Goal: Information Seeking & Learning: Learn about a topic

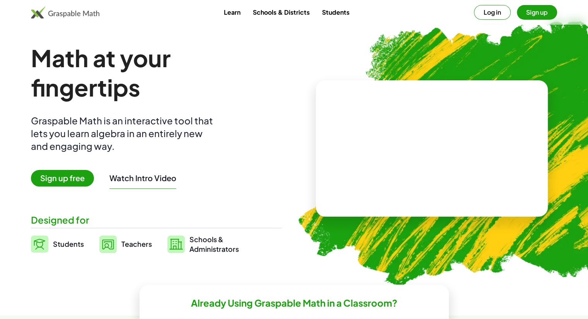
click at [528, 12] on button "Sign up" at bounding box center [537, 12] width 40 height 15
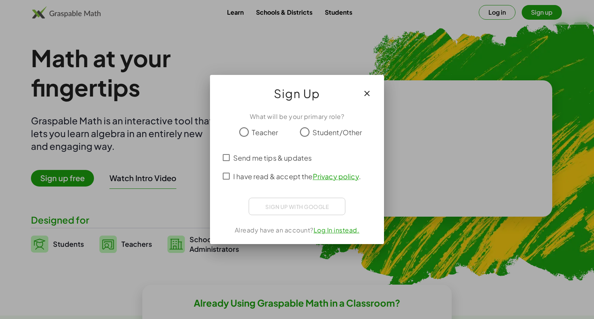
click at [256, 132] on span "Teacher" at bounding box center [265, 132] width 26 height 10
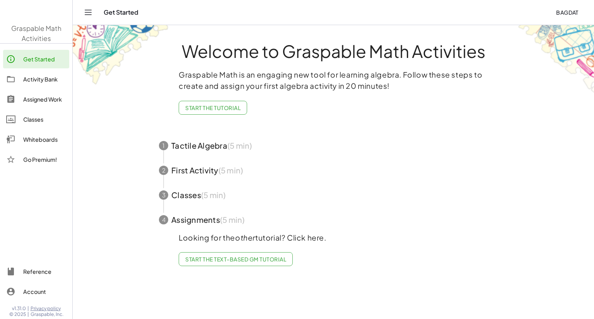
click at [402, 95] on div "Graspable Math is an engaging new tool for learning algebra. Follow these steps…" at bounding box center [333, 95] width 309 height 52
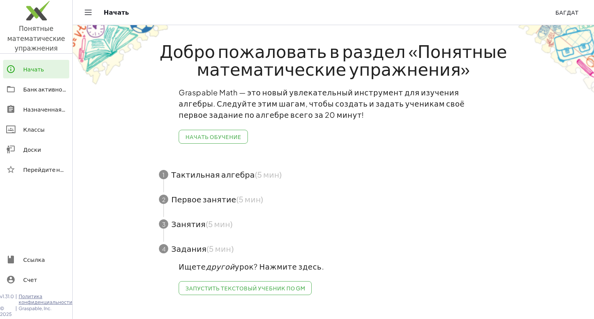
click at [229, 135] on font "Начать обучение" at bounding box center [213, 136] width 56 height 7
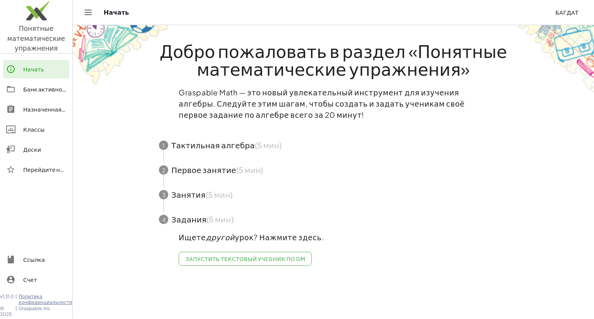
click at [231, 145] on span "button" at bounding box center [333, 145] width 367 height 25
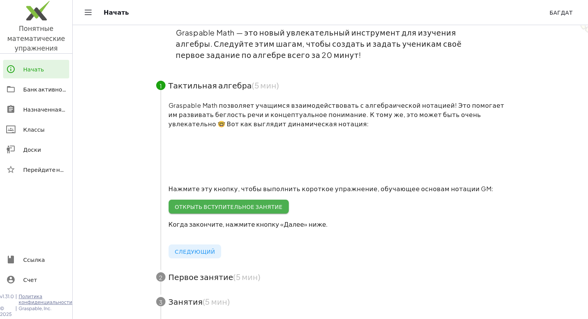
scroll to position [77, 0]
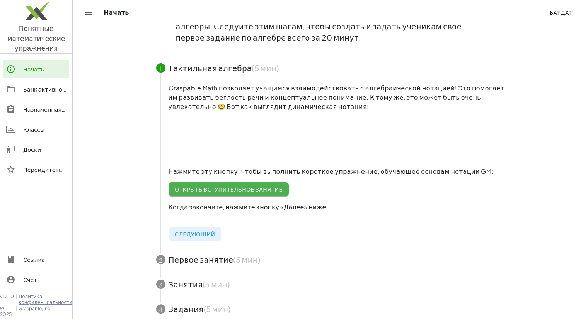
click at [249, 187] on font "Открыть вступительное занятие" at bounding box center [229, 189] width 108 height 7
click at [210, 188] on font "Открыть вступительное занятие" at bounding box center [229, 189] width 108 height 7
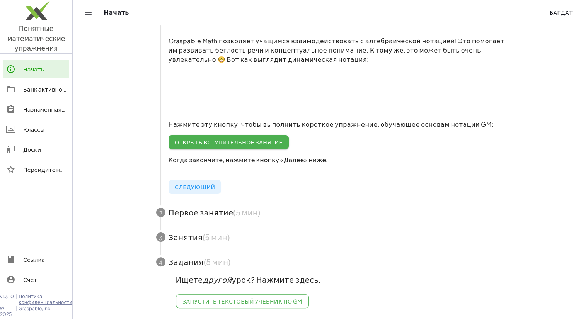
scroll to position [130, 0]
click at [203, 184] on font "Следующий" at bounding box center [195, 187] width 40 height 7
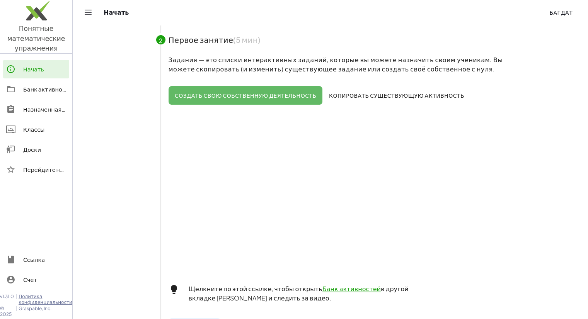
click at [356, 93] on font "Копировать существующую активность" at bounding box center [396, 95] width 135 height 7
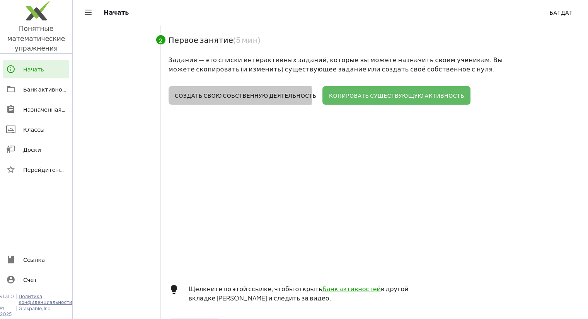
click at [268, 96] on font "Создать свою собственную деятельность" at bounding box center [246, 95] width 142 height 7
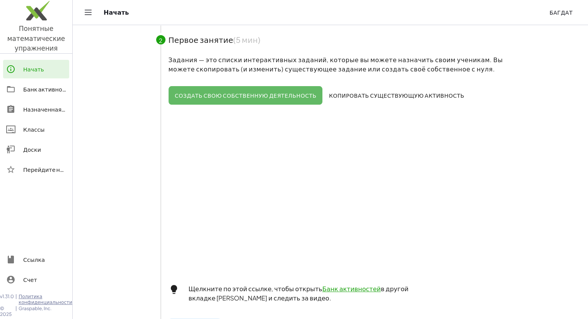
click at [345, 98] on font "Копировать существующую активность" at bounding box center [396, 95] width 135 height 7
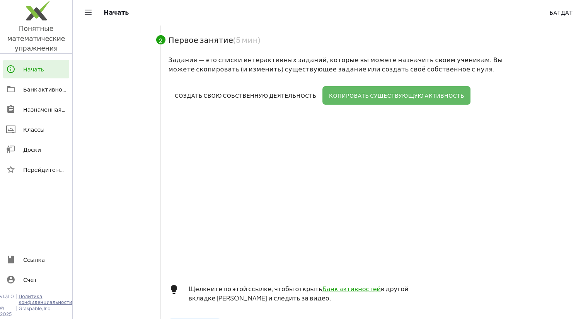
click at [34, 126] on font "Классы" at bounding box center [33, 129] width 21 height 7
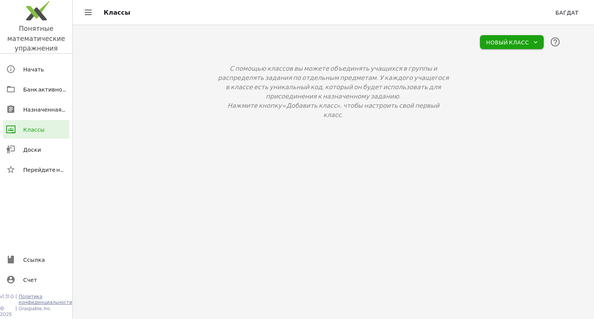
click at [27, 149] on font "Доски" at bounding box center [32, 149] width 18 height 7
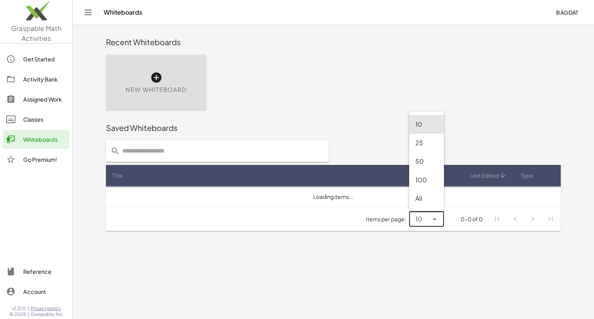
click at [435, 216] on icon at bounding box center [434, 219] width 9 height 9
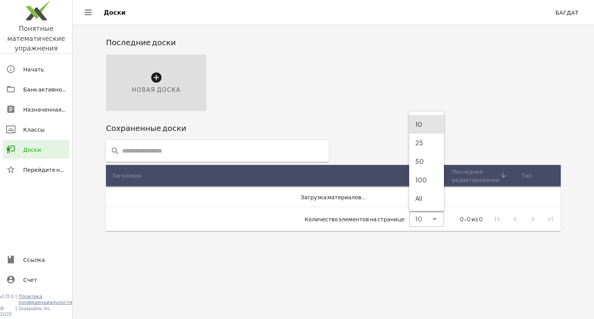
click at [167, 81] on div "Новая доска" at bounding box center [156, 83] width 101 height 56
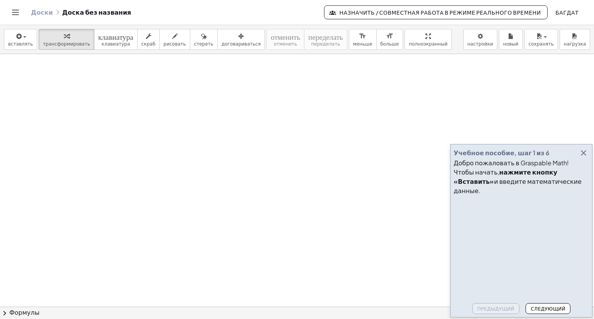
click at [545, 308] on font "Следующий" at bounding box center [548, 309] width 35 height 6
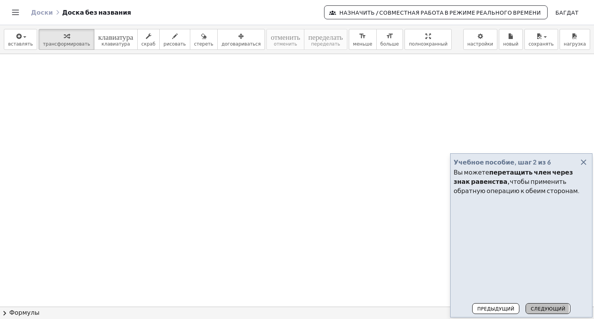
click at [535, 310] on font "Следующий" at bounding box center [548, 309] width 35 height 6
click at [541, 313] on button "Следующий" at bounding box center [548, 309] width 45 height 11
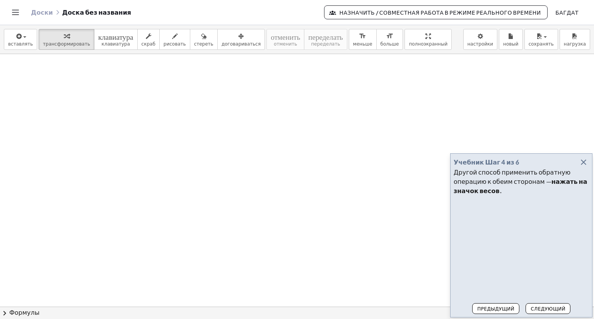
click at [546, 307] on font "Следующий" at bounding box center [548, 309] width 35 height 6
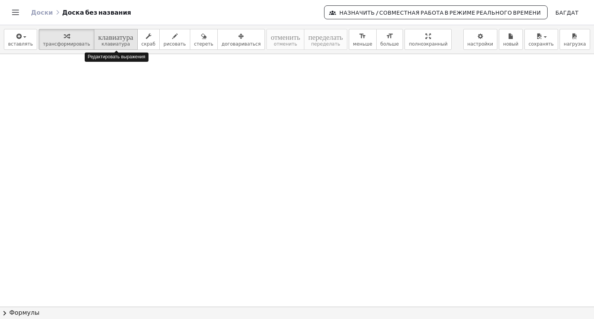
click at [101, 44] on font "клавиатура" at bounding box center [115, 43] width 29 height 5
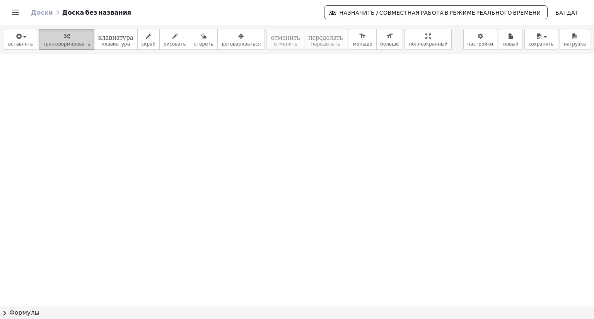
click at [54, 41] on font "трансформировать" at bounding box center [66, 43] width 47 height 5
drag, startPoint x: 79, startPoint y: 91, endPoint x: 99, endPoint y: 98, distance: 21.3
click at [99, 98] on div at bounding box center [297, 307] width 594 height 506
click at [166, 41] on font "рисовать" at bounding box center [175, 43] width 22 height 5
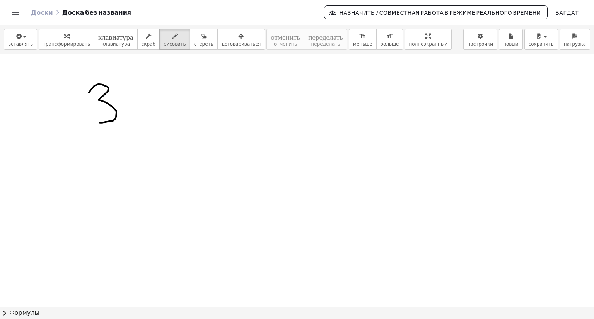
drag, startPoint x: 89, startPoint y: 92, endPoint x: 99, endPoint y: 122, distance: 31.4
click at [98, 122] on div at bounding box center [297, 307] width 594 height 506
drag, startPoint x: 124, startPoint y: 101, endPoint x: 142, endPoint y: 96, distance: 19.3
click at [154, 104] on div at bounding box center [297, 307] width 594 height 506
drag, startPoint x: 139, startPoint y: 91, endPoint x: 145, endPoint y: 111, distance: 21.2
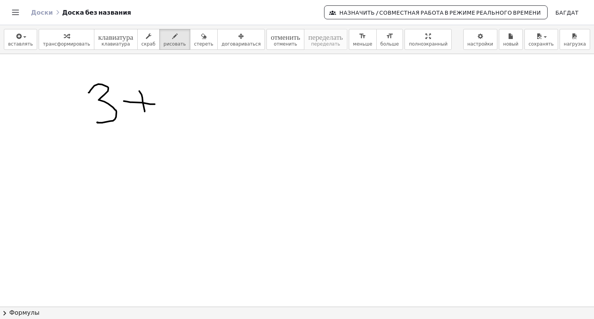
click at [145, 111] on div at bounding box center [297, 307] width 594 height 506
drag, startPoint x: 169, startPoint y: 84, endPoint x: 196, endPoint y: 121, distance: 45.6
click at [196, 121] on div at bounding box center [297, 307] width 594 height 506
drag, startPoint x: 208, startPoint y: 90, endPoint x: 221, endPoint y: 114, distance: 26.8
click at [222, 118] on div at bounding box center [297, 307] width 594 height 506
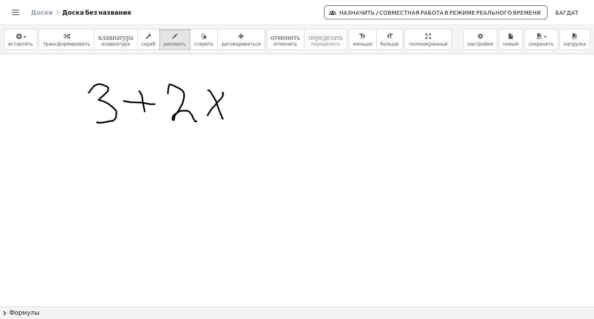
drag, startPoint x: 222, startPoint y: 92, endPoint x: 208, endPoint y: 115, distance: 27.1
click at [208, 115] on div at bounding box center [297, 307] width 594 height 506
drag, startPoint x: 235, startPoint y: 101, endPoint x: 259, endPoint y: 98, distance: 24.1
click at [259, 98] on div at bounding box center [297, 307] width 594 height 506
drag, startPoint x: 242, startPoint y: 110, endPoint x: 263, endPoint y: 109, distance: 20.9
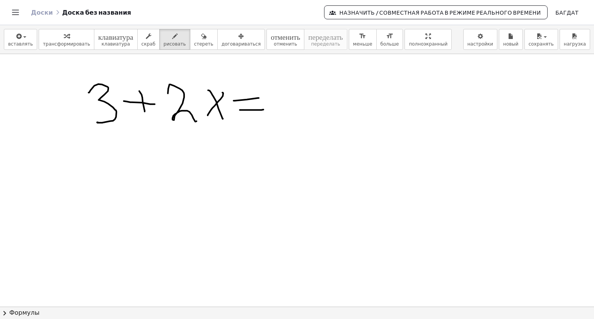
click at [263, 109] on div at bounding box center [297, 307] width 594 height 506
drag, startPoint x: 279, startPoint y: 87, endPoint x: 285, endPoint y: 114, distance: 27.9
click at [285, 114] on div at bounding box center [297, 307] width 594 height 506
drag, startPoint x: 279, startPoint y: 86, endPoint x: 299, endPoint y: 87, distance: 19.4
click at [300, 87] on div at bounding box center [297, 307] width 594 height 506
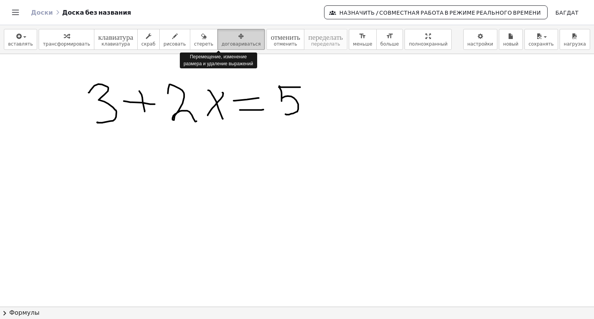
click at [223, 43] on font "договариваться" at bounding box center [241, 43] width 39 height 5
click at [222, 45] on font "договариваться" at bounding box center [241, 43] width 39 height 5
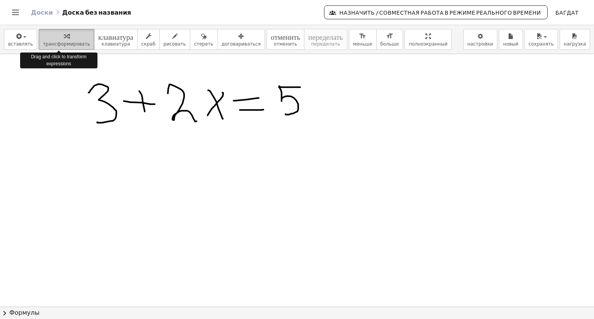
click at [64, 44] on font "трансформировать" at bounding box center [66, 43] width 47 height 5
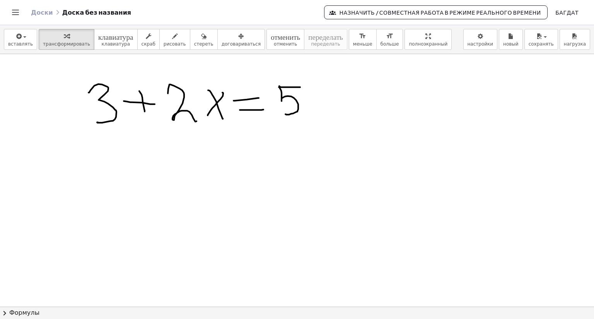
click at [106, 117] on div at bounding box center [297, 307] width 594 height 506
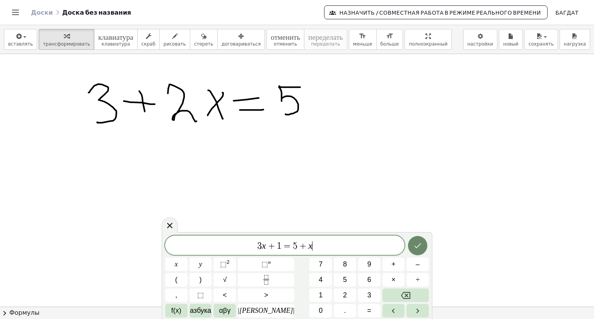
click at [419, 242] on icon "Сделанный" at bounding box center [417, 245] width 9 height 9
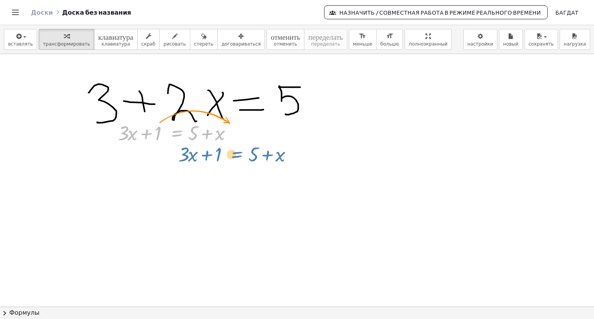
drag, startPoint x: 178, startPoint y: 133, endPoint x: 239, endPoint y: 154, distance: 64.2
click at [239, 154] on div "+ · 3 · x + 1 = + 5 + x + · 3 · x + 1 = + 5 + x" at bounding box center [297, 307] width 594 height 506
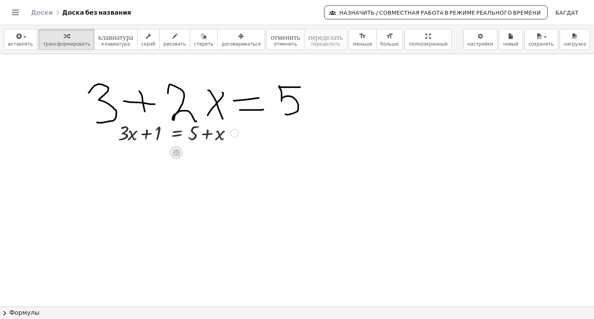
click at [177, 154] on icon at bounding box center [176, 153] width 8 height 8
drag, startPoint x: 220, startPoint y: 135, endPoint x: 150, endPoint y: 147, distance: 70.6
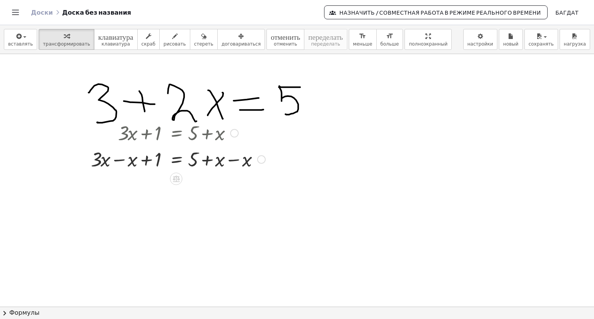
click at [260, 160] on div at bounding box center [261, 159] width 9 height 9
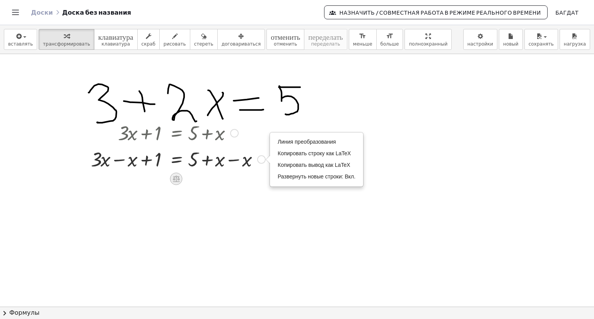
click at [178, 178] on icon at bounding box center [176, 179] width 7 height 7
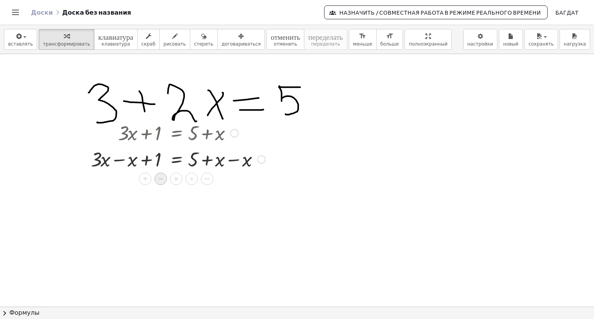
click at [164, 180] on div "−" at bounding box center [161, 179] width 12 height 12
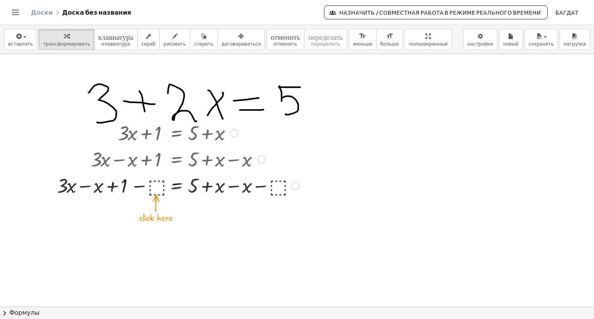
click at [156, 187] on div at bounding box center [178, 185] width 250 height 26
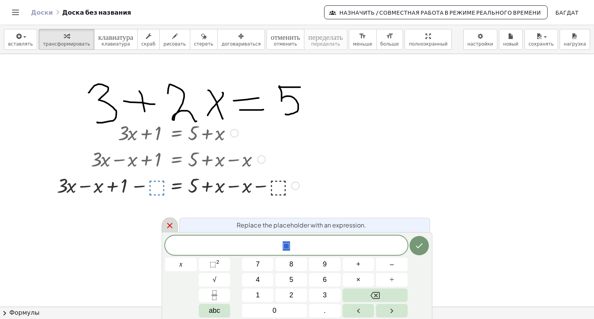
click at [169, 227] on icon at bounding box center [169, 225] width 9 height 9
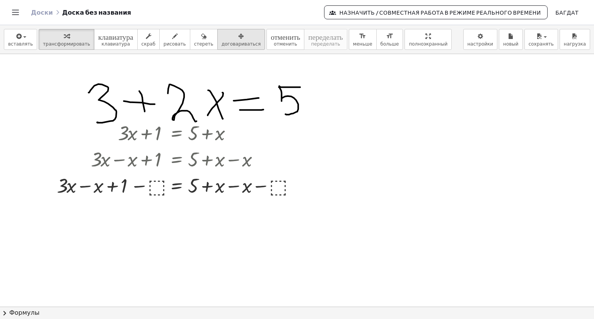
click at [222, 46] on font "договариваться" at bounding box center [241, 43] width 39 height 5
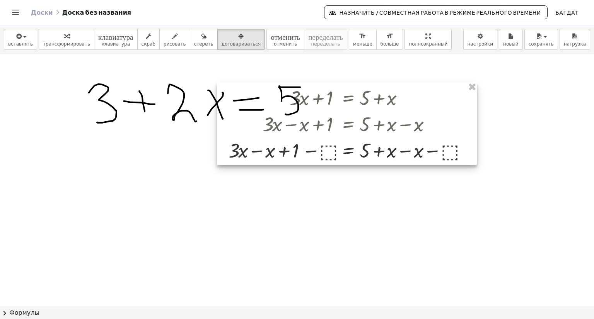
drag, startPoint x: 195, startPoint y: 168, endPoint x: 366, endPoint y: 132, distance: 175.0
click at [366, 132] on div at bounding box center [347, 123] width 260 height 83
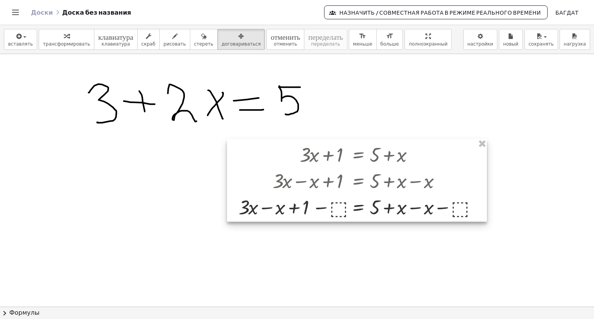
drag, startPoint x: 348, startPoint y: 113, endPoint x: 332, endPoint y: 174, distance: 62.8
click at [333, 174] on div at bounding box center [357, 180] width 260 height 83
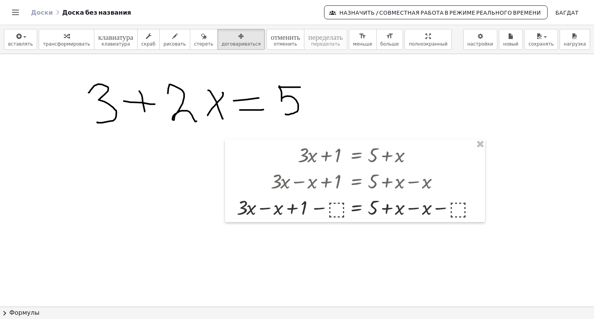
click at [389, 63] on div "вставлять выберите один: Математическое выражение Функция Текст Видео на YouTub…" at bounding box center [297, 172] width 594 height 294
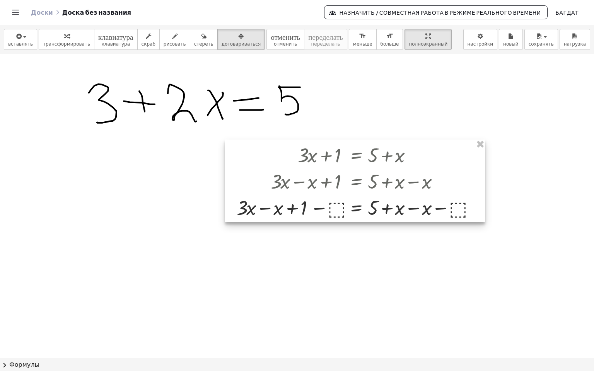
click at [333, 186] on div at bounding box center [355, 181] width 260 height 83
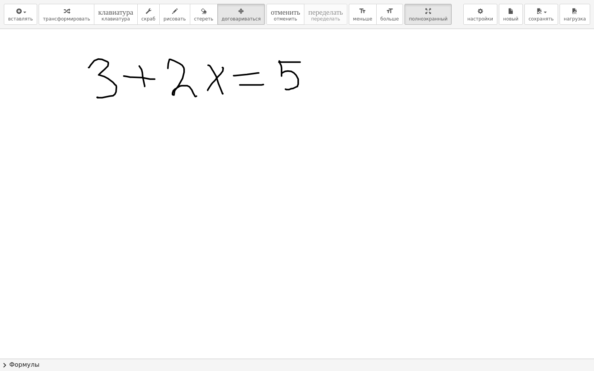
click at [208, 86] on div at bounding box center [297, 359] width 594 height 660
click at [64, 16] on font "трансформировать" at bounding box center [66, 18] width 47 height 5
click at [184, 91] on div at bounding box center [297, 359] width 594 height 660
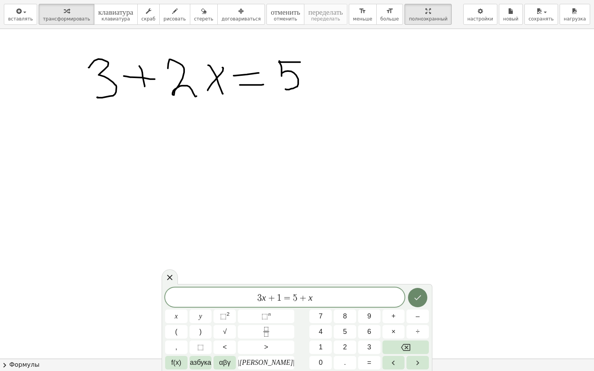
click at [413, 299] on icon "Сделанный" at bounding box center [417, 297] width 9 height 9
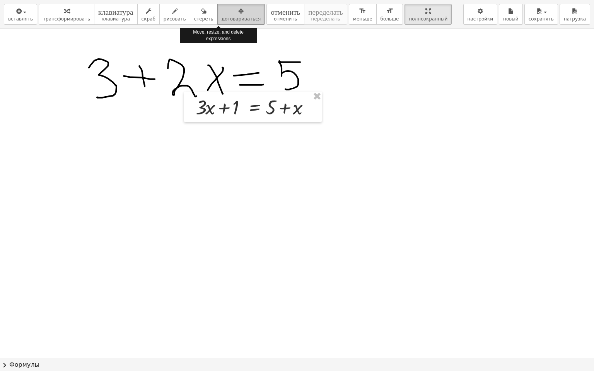
click at [222, 19] on font "договариваться" at bounding box center [241, 18] width 39 height 5
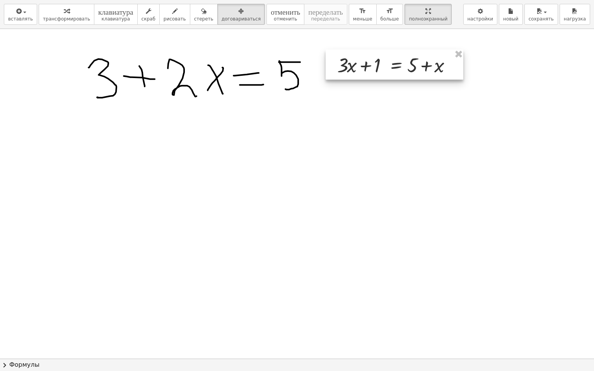
drag, startPoint x: 246, startPoint y: 105, endPoint x: 376, endPoint y: 67, distance: 135.5
click at [376, 67] on div at bounding box center [395, 65] width 138 height 30
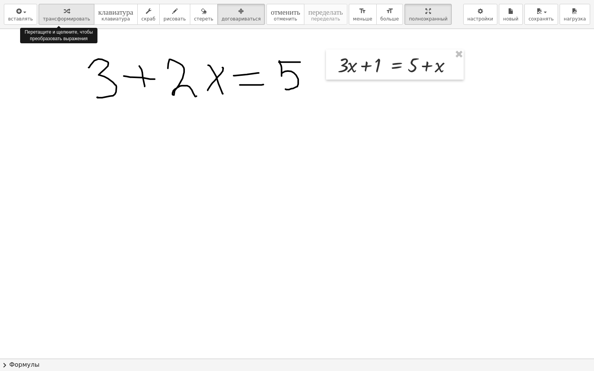
click at [64, 14] on icon "button" at bounding box center [66, 11] width 5 height 9
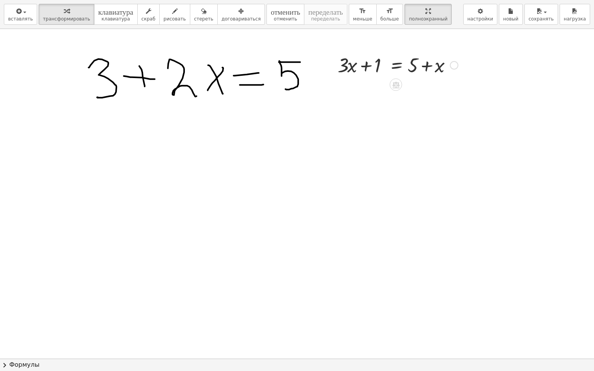
click at [348, 68] on div at bounding box center [398, 64] width 128 height 26
click at [440, 69] on div at bounding box center [398, 64] width 128 height 26
drag, startPoint x: 440, startPoint y: 69, endPoint x: 364, endPoint y: 90, distance: 79.0
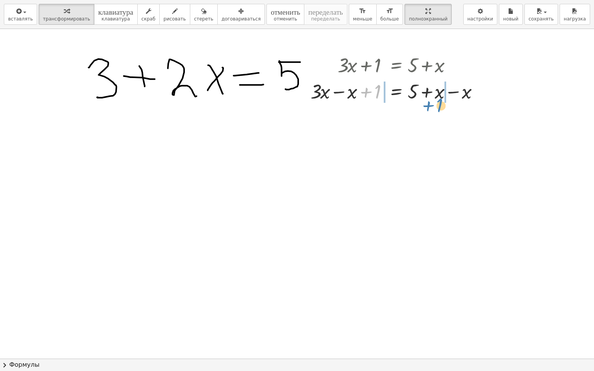
drag, startPoint x: 376, startPoint y: 93, endPoint x: 439, endPoint y: 107, distance: 64.5
click at [322, 96] on div at bounding box center [398, 91] width 236 height 26
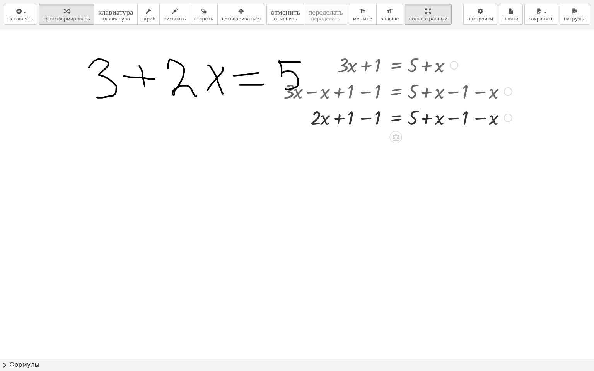
click at [441, 120] on div at bounding box center [398, 117] width 236 height 26
click at [495, 120] on div at bounding box center [398, 117] width 236 height 26
click at [465, 119] on div at bounding box center [398, 117] width 236 height 26
click at [414, 118] on div at bounding box center [398, 117] width 236 height 26
drag, startPoint x: 464, startPoint y: 122, endPoint x: 422, endPoint y: 123, distance: 42.2
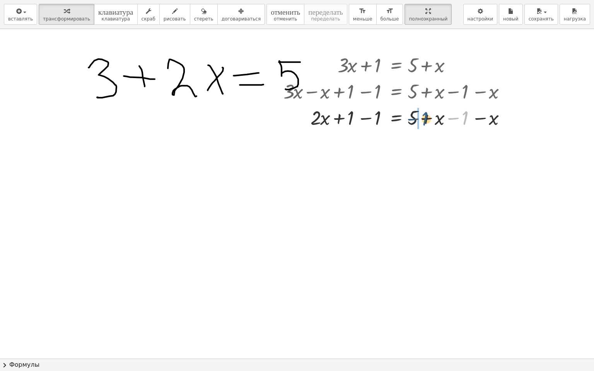
click at [422, 123] on div at bounding box center [398, 117] width 236 height 26
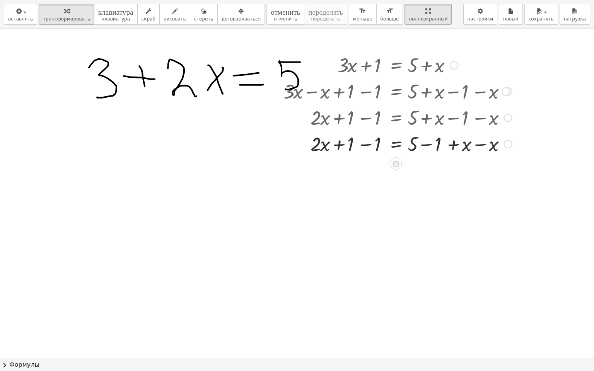
click at [350, 147] on div at bounding box center [398, 143] width 236 height 26
click at [380, 140] on div at bounding box center [398, 143] width 236 height 26
click at [393, 78] on div at bounding box center [398, 91] width 236 height 26
click at [491, 69] on div at bounding box center [398, 64] width 236 height 26
click at [478, 96] on div at bounding box center [398, 91] width 236 height 26
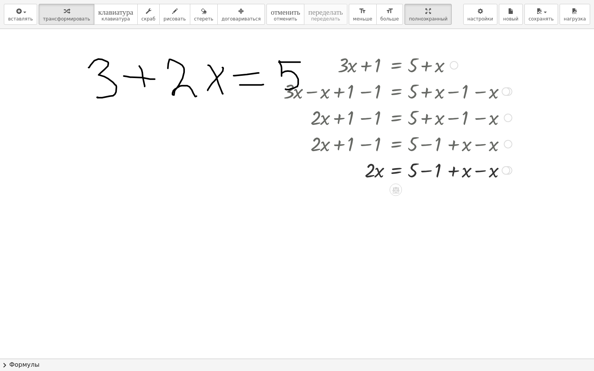
click at [444, 125] on div at bounding box center [398, 117] width 236 height 26
click at [399, 188] on icon at bounding box center [396, 190] width 8 height 8
click at [394, 190] on span "×" at bounding box center [396, 189] width 5 height 11
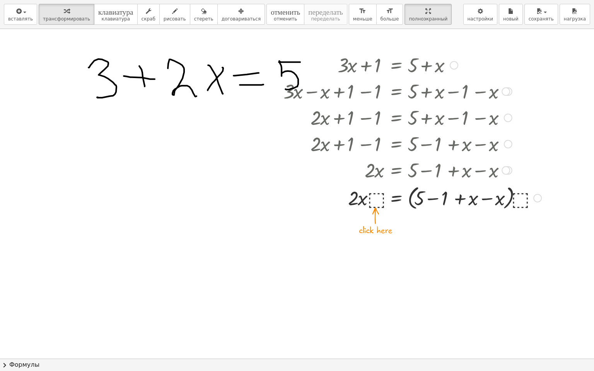
click at [372, 201] on div at bounding box center [413, 197] width 266 height 29
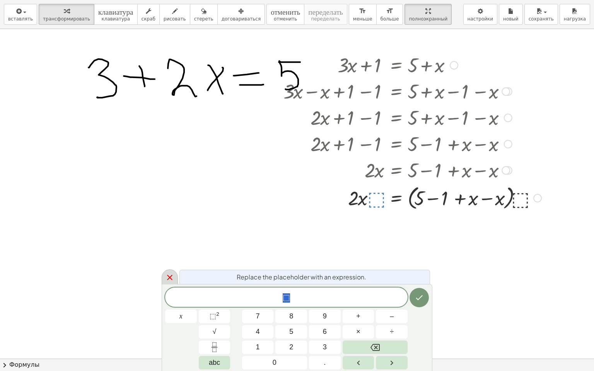
click at [171, 274] on icon at bounding box center [169, 277] width 9 height 9
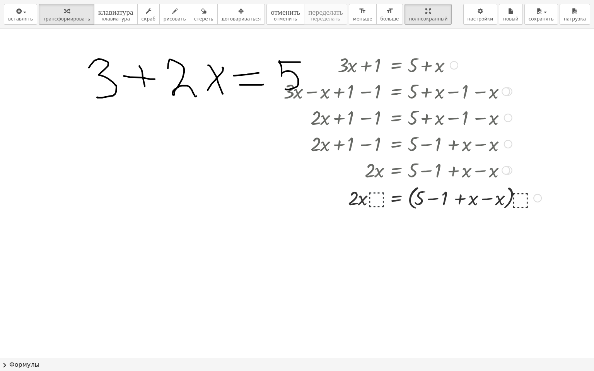
click at [398, 83] on div at bounding box center [413, 91] width 266 height 26
drag, startPoint x: 400, startPoint y: 88, endPoint x: 403, endPoint y: 138, distance: 49.6
click at [396, 65] on div "+ · 3 · x + 1 = + 5 + x + · 3 · x − x + 1 = + 5 + x − x + · 3 · x − x + 1 − 1 =…" at bounding box center [396, 65] width 0 height 0
click at [229, 19] on font "договариваться" at bounding box center [241, 18] width 39 height 5
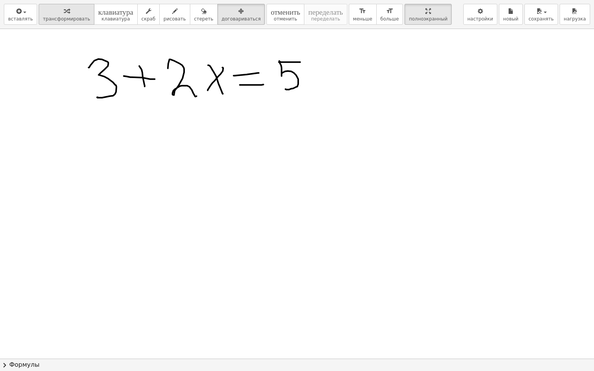
click at [70, 16] on font "трансформировать" at bounding box center [66, 18] width 47 height 5
click at [228, 78] on div at bounding box center [297, 359] width 594 height 660
click at [222, 14] on div "button" at bounding box center [241, 10] width 39 height 9
click at [72, 13] on div "button" at bounding box center [66, 10] width 47 height 9
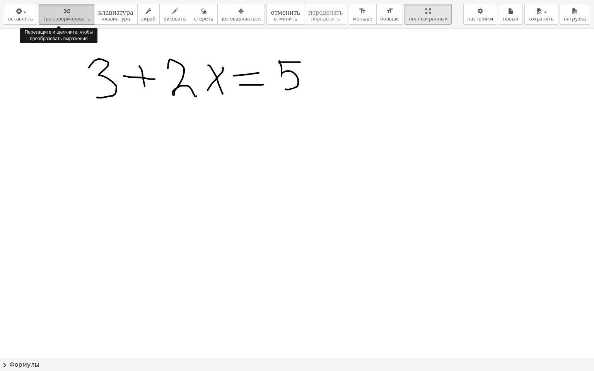
click at [71, 13] on div "button" at bounding box center [66, 10] width 47 height 9
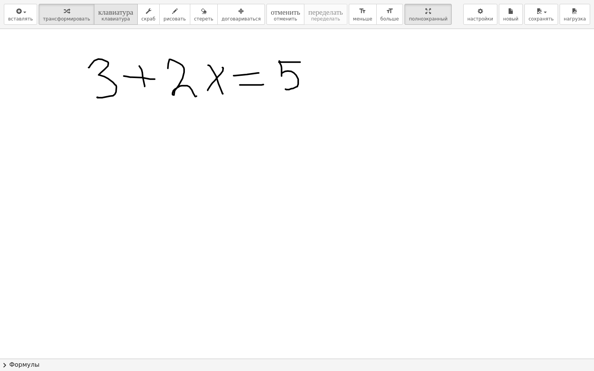
click at [102, 12] on font "клавиатура" at bounding box center [115, 10] width 35 height 7
click at [196, 92] on div at bounding box center [297, 359] width 594 height 660
click at [138, 23] on button "скраб" at bounding box center [148, 14] width 22 height 21
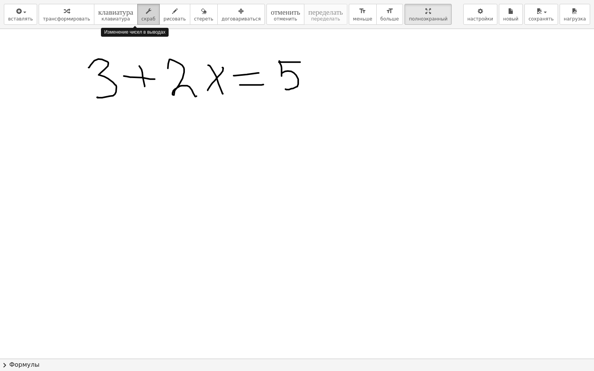
click at [142, 21] on font "скраб" at bounding box center [149, 18] width 14 height 5
click at [164, 12] on div "button" at bounding box center [175, 10] width 22 height 9
click at [191, 15] on button "стереть" at bounding box center [204, 14] width 28 height 21
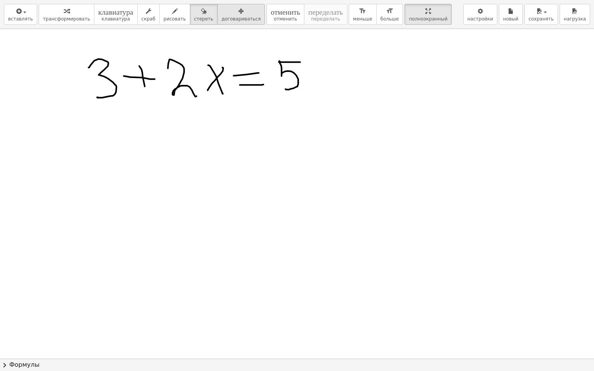
click at [222, 18] on font "договариваться" at bounding box center [241, 18] width 39 height 5
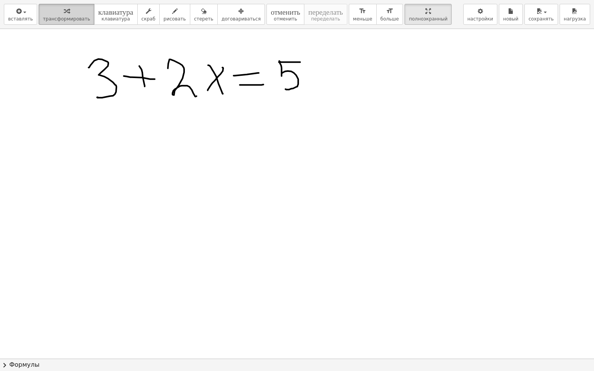
click at [50, 20] on font "трансформировать" at bounding box center [66, 18] width 47 height 5
click at [135, 75] on div at bounding box center [297, 359] width 594 height 660
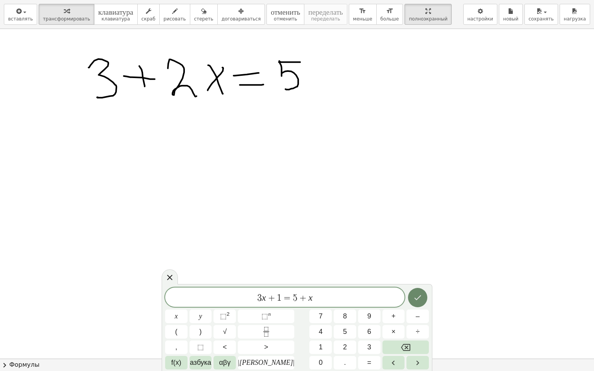
click at [414, 297] on icon "Сделанный" at bounding box center [417, 297] width 9 height 9
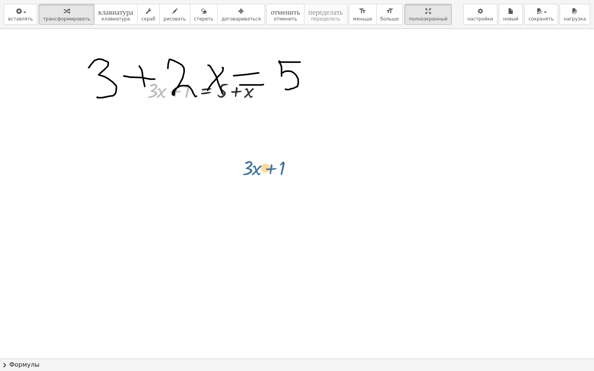
drag, startPoint x: 193, startPoint y: 92, endPoint x: 289, endPoint y: 166, distance: 120.4
click at [289, 166] on div "+ 1 + · 3 · x + · 3 · x + 1 = + 5 + x" at bounding box center [297, 359] width 594 height 660
click at [222, 17] on font "договариваться" at bounding box center [241, 18] width 39 height 5
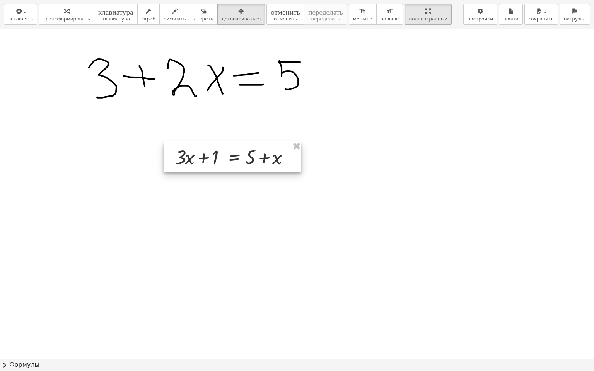
drag, startPoint x: 208, startPoint y: 101, endPoint x: 237, endPoint y: 167, distance: 72.6
click at [237, 167] on div at bounding box center [233, 157] width 138 height 30
click at [265, 186] on div at bounding box center [297, 359] width 594 height 660
click at [186, 161] on div at bounding box center [233, 157] width 138 height 30
click at [281, 160] on div at bounding box center [233, 157] width 138 height 30
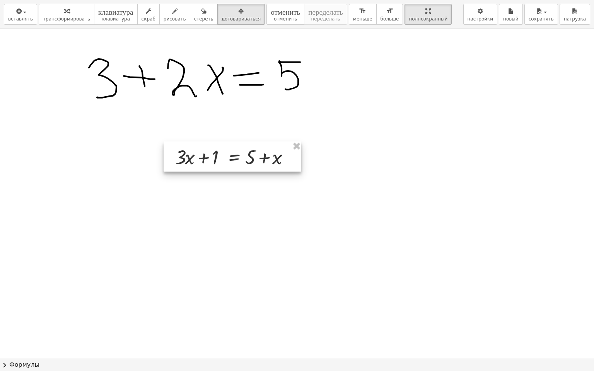
drag, startPoint x: 278, startPoint y: 159, endPoint x: 238, endPoint y: 155, distance: 40.5
click at [277, 159] on div at bounding box center [233, 157] width 138 height 30
click at [178, 161] on div at bounding box center [231, 156] width 138 height 30
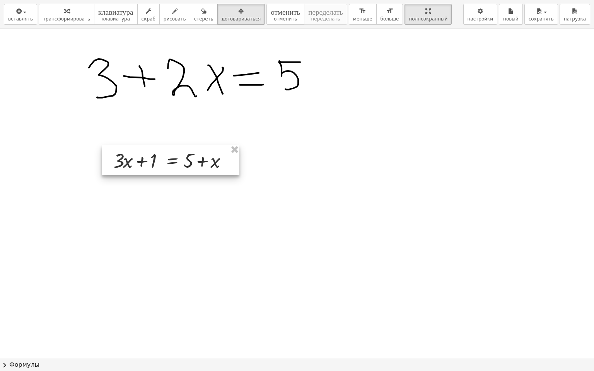
drag, startPoint x: 275, startPoint y: 160, endPoint x: 215, endPoint y: 164, distance: 60.5
click at [215, 164] on div at bounding box center [171, 160] width 138 height 30
click at [303, 158] on div at bounding box center [297, 359] width 594 height 660
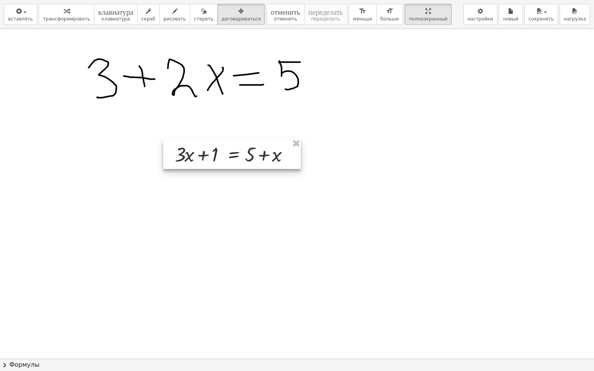
drag, startPoint x: 181, startPoint y: 158, endPoint x: 243, endPoint y: 152, distance: 61.8
click at [243, 152] on div at bounding box center [232, 154] width 138 height 30
click at [167, 9] on div "button" at bounding box center [175, 10] width 22 height 9
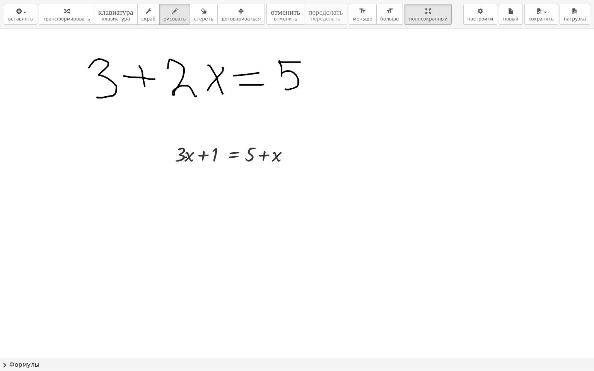
click at [186, 157] on div at bounding box center [297, 359] width 594 height 660
drag, startPoint x: 279, startPoint y: 158, endPoint x: 260, endPoint y: 166, distance: 20.3
click at [260, 166] on div at bounding box center [297, 359] width 594 height 660
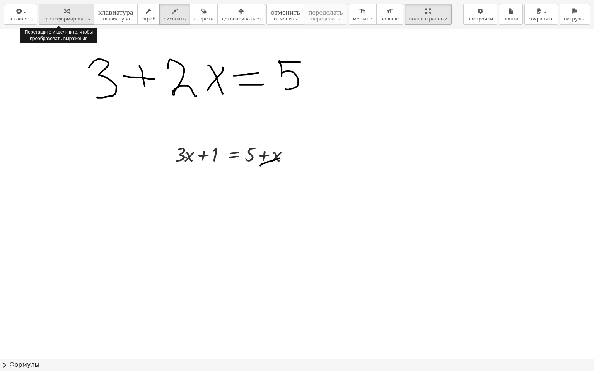
click at [60, 18] on font "трансформировать" at bounding box center [66, 18] width 47 height 5
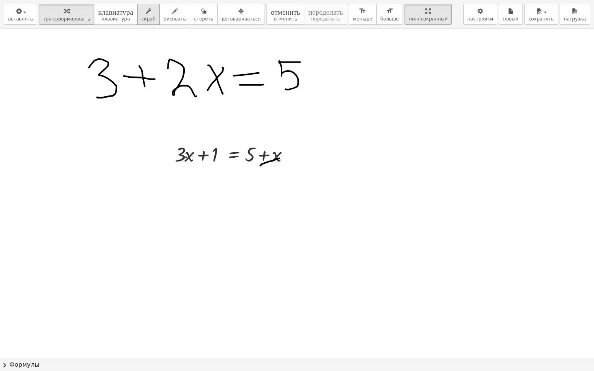
click at [143, 19] on button "скраб" at bounding box center [148, 14] width 22 height 21
click at [70, 14] on div "button" at bounding box center [66, 10] width 47 height 9
click at [250, 157] on div at bounding box center [235, 154] width 128 height 26
drag, startPoint x: 274, startPoint y: 158, endPoint x: 183, endPoint y: 153, distance: 91.8
click at [183, 153] on div at bounding box center [235, 154] width 128 height 26
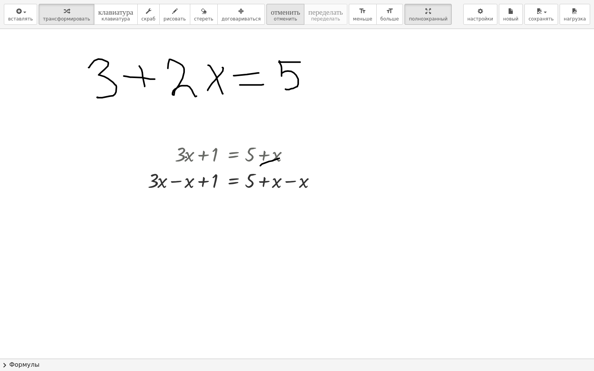
click at [274, 20] on font "отменить" at bounding box center [285, 18] width 23 height 5
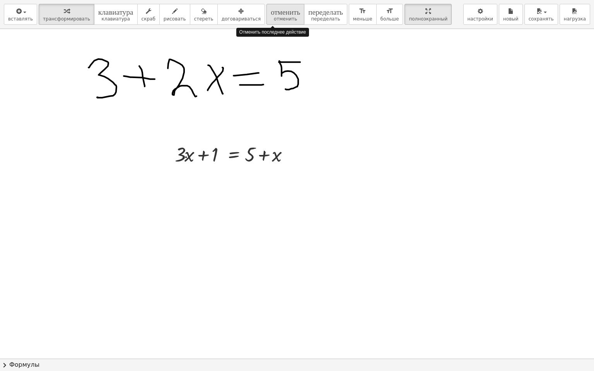
click at [268, 22] on button "отменить отменить" at bounding box center [285, 14] width 38 height 21
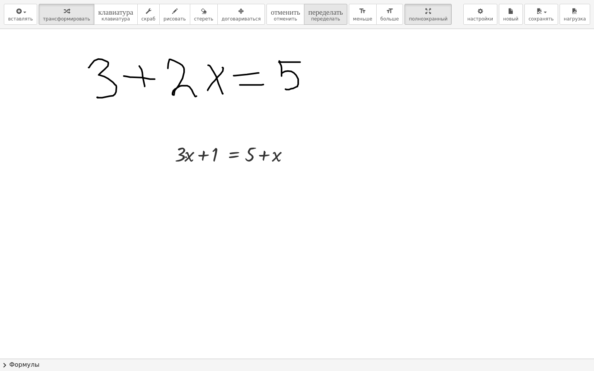
click at [308, 14] on font "переделать" at bounding box center [325, 10] width 35 height 7
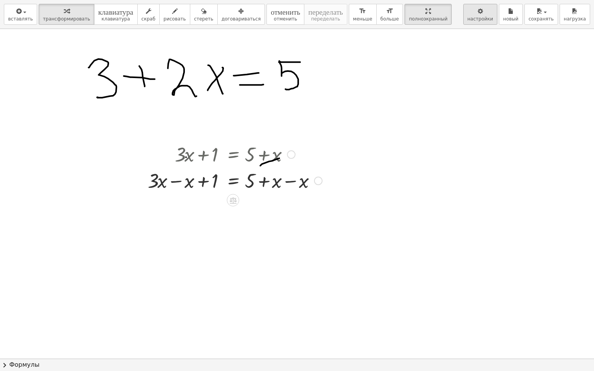
click at [487, 22] on button "настройки" at bounding box center [480, 14] width 34 height 21
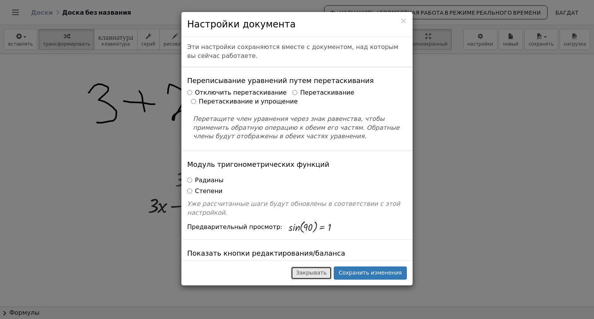
click at [321, 273] on font "Закрывать" at bounding box center [311, 273] width 31 height 6
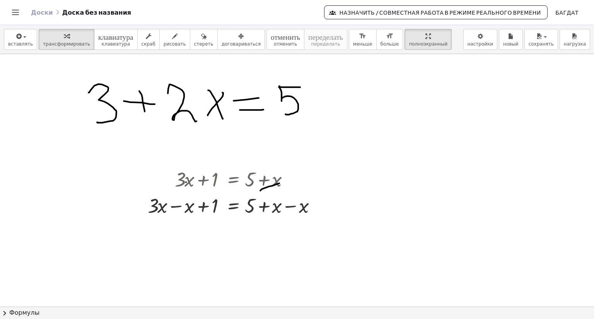
click at [9, 16] on header "Доски Доска без названия Назначить / Совместная работа в режиме реального време…" at bounding box center [297, 12] width 594 height 25
click at [15, 15] on icon "Переключить навигацию" at bounding box center [15, 12] width 9 height 9
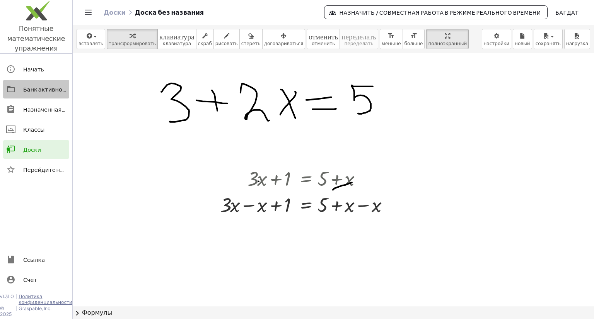
click at [50, 88] on font "Банк активности" at bounding box center [47, 89] width 49 height 7
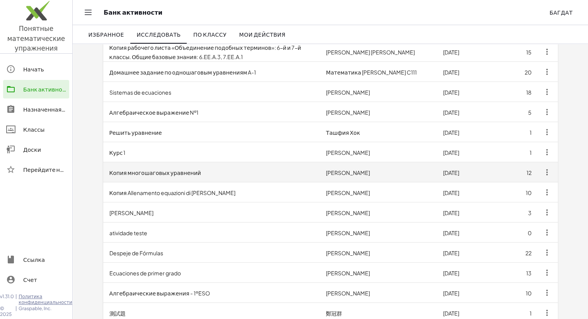
scroll to position [193, 0]
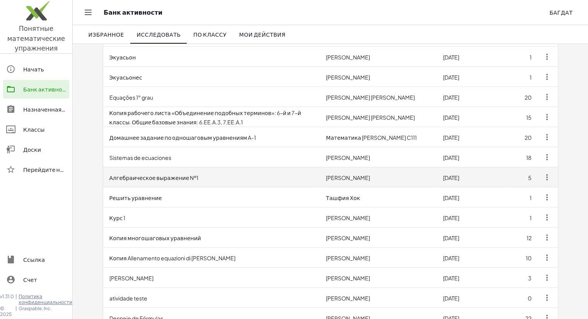
click at [244, 172] on td "Алгебраическое выражение №1" at bounding box center [211, 177] width 217 height 20
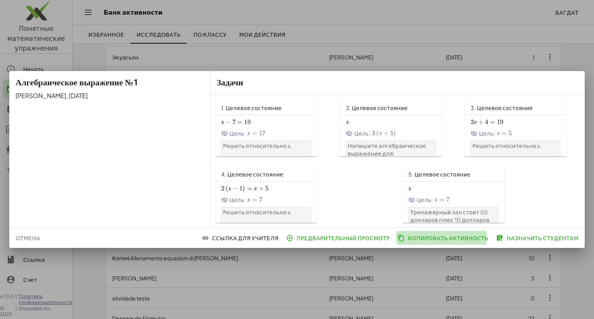
click at [425, 238] on font "Копировать активность" at bounding box center [448, 238] width 81 height 7
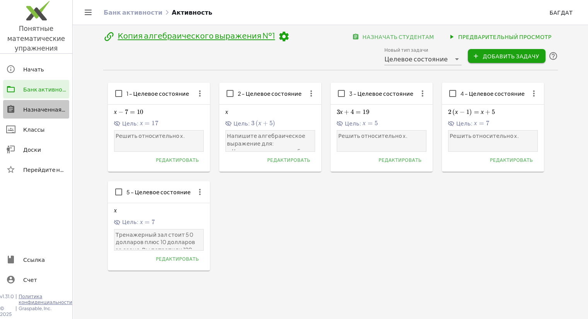
click at [52, 114] on link "Назначенная работа" at bounding box center [36, 109] width 66 height 19
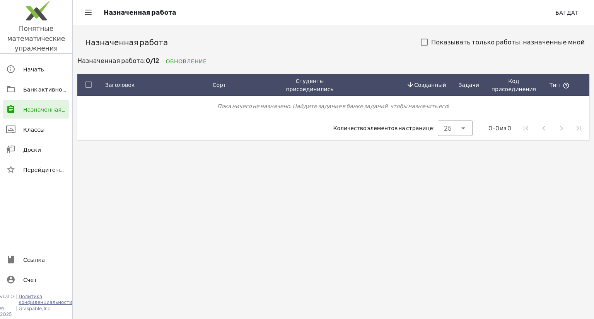
click at [50, 90] on font "Банк активности" at bounding box center [47, 89] width 49 height 7
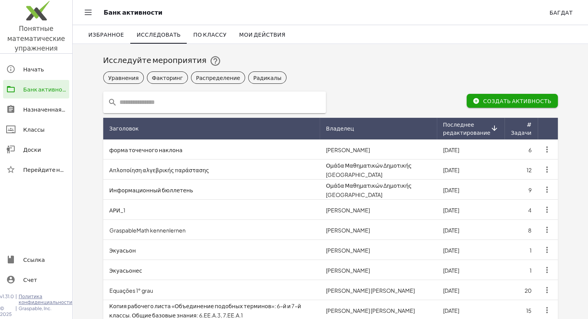
click at [52, 135] on link "Классы" at bounding box center [36, 129] width 66 height 19
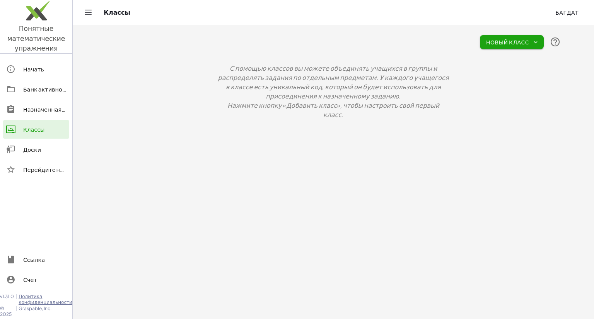
click at [47, 148] on div "Доски" at bounding box center [44, 149] width 43 height 9
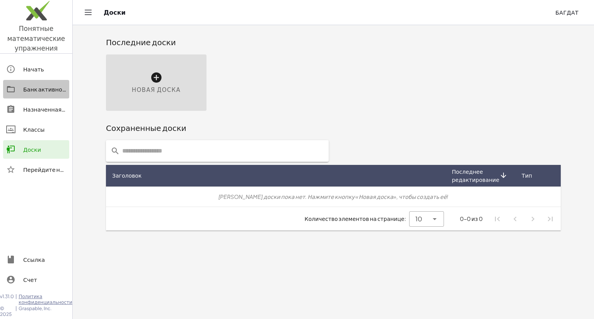
click at [43, 84] on link "Банк активности" at bounding box center [36, 89] width 66 height 19
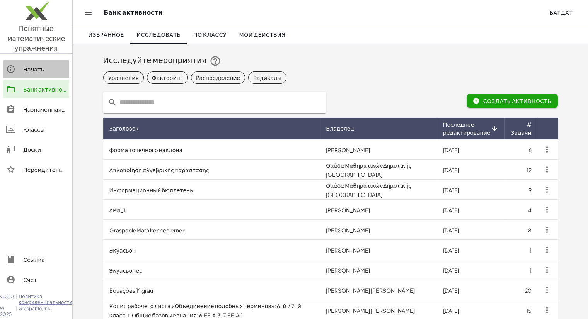
click at [42, 73] on link "Начать" at bounding box center [36, 69] width 66 height 19
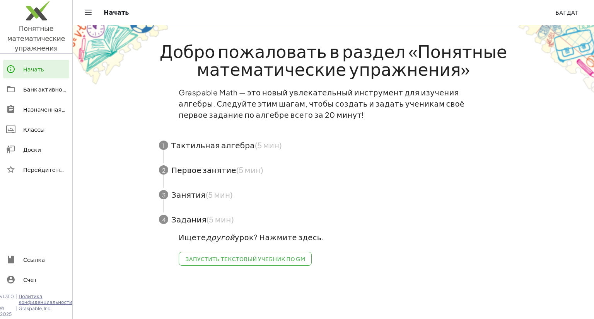
click at [44, 91] on font "Банк активности" at bounding box center [47, 89] width 49 height 7
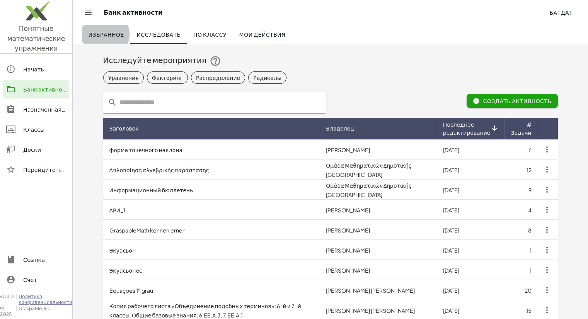
click at [114, 41] on link "Избранное" at bounding box center [106, 34] width 48 height 19
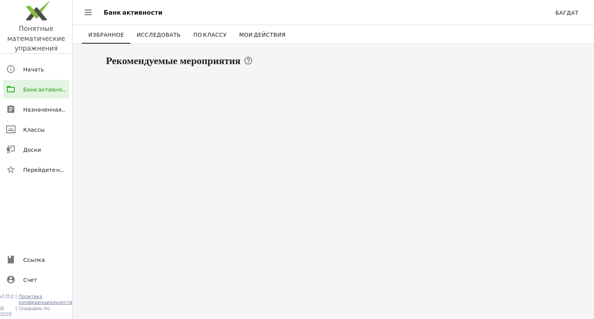
click at [19, 110] on div at bounding box center [14, 109] width 17 height 9
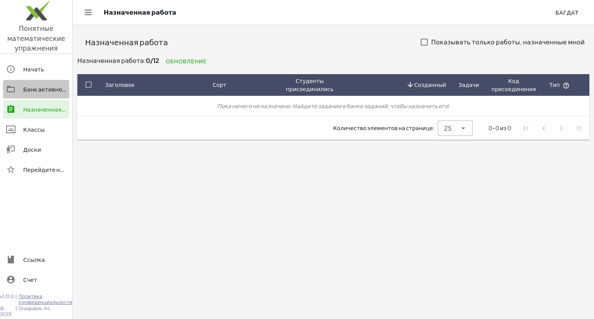
click at [55, 89] on font "Банк активности" at bounding box center [47, 89] width 49 height 7
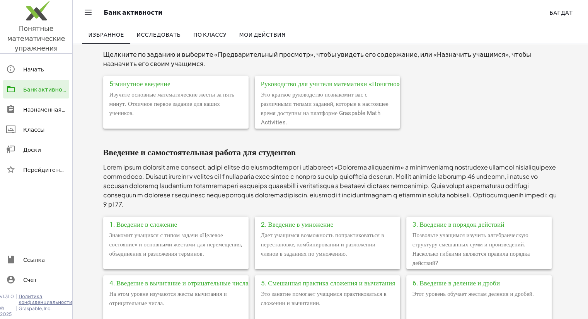
scroll to position [39, 0]
click at [288, 237] on font "Дает учащимся возможность попрактиковаться в перестановке, комбинировании и раз…" at bounding box center [322, 245] width 123 height 26
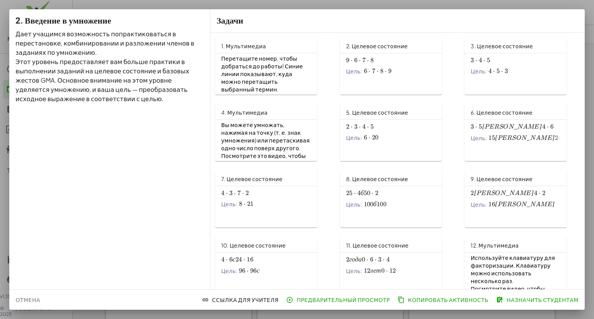
click at [32, 5] on div at bounding box center [297, 159] width 594 height 319
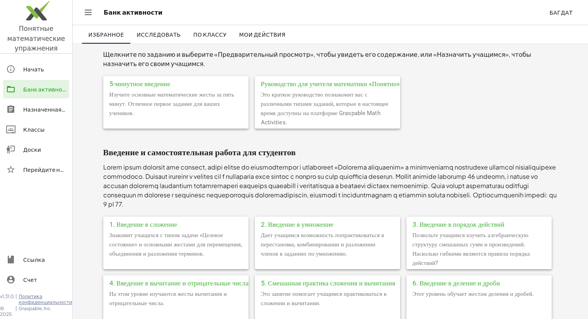
scroll to position [232, 0]
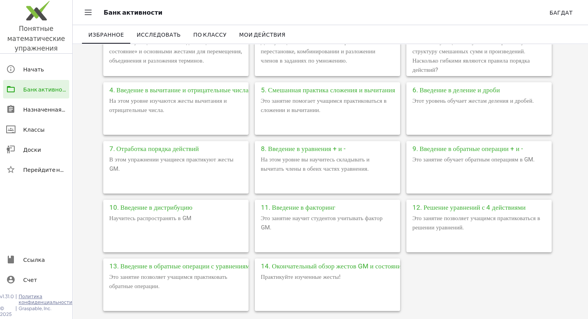
click at [33, 106] on font "Назначенная работа" at bounding box center [53, 109] width 60 height 7
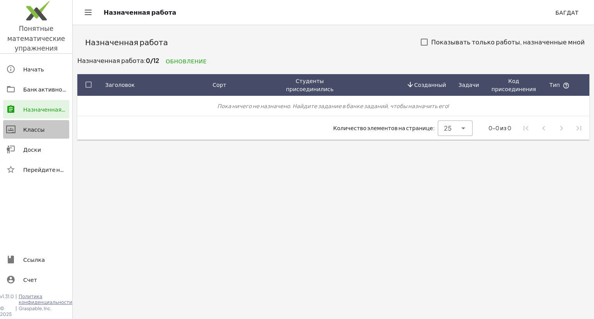
click at [40, 125] on div "Классы" at bounding box center [44, 129] width 43 height 9
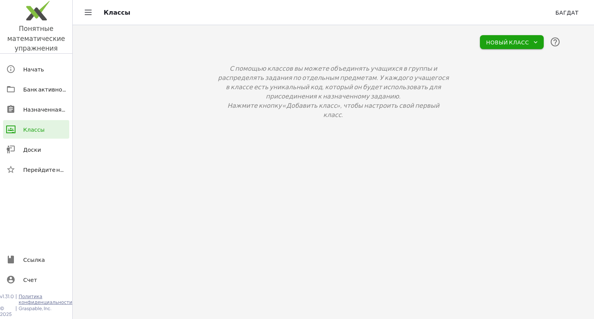
click at [41, 154] on link "Доски" at bounding box center [36, 149] width 66 height 19
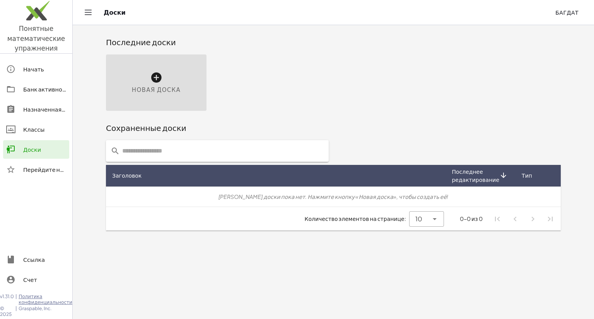
click at [44, 73] on div "Начать" at bounding box center [44, 69] width 43 height 9
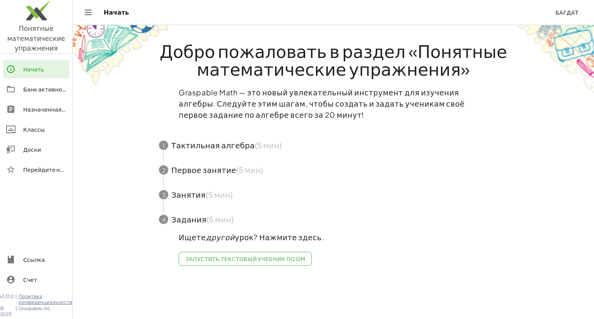
click at [45, 92] on font "Банк активности" at bounding box center [47, 89] width 49 height 7
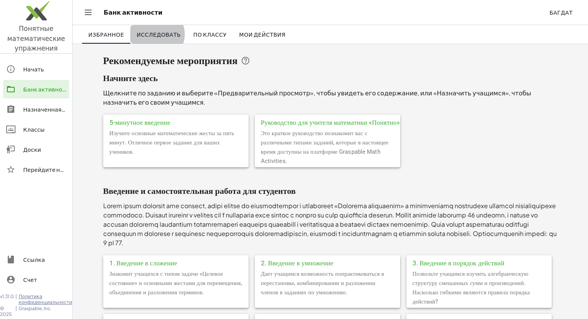
click at [154, 29] on link "Исследовать" at bounding box center [158, 34] width 57 height 19
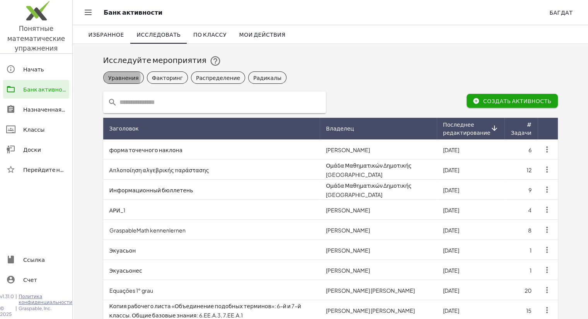
click at [116, 78] on font "Уравнения" at bounding box center [123, 77] width 31 height 7
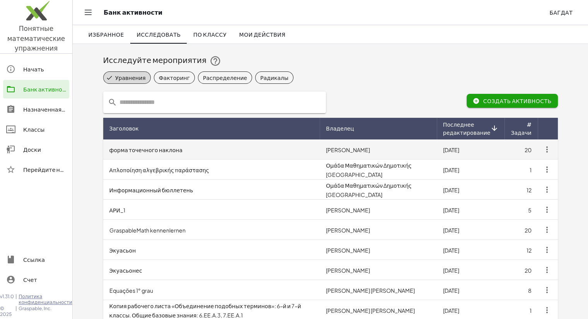
click at [212, 151] on td "форма точечного наклона" at bounding box center [211, 150] width 217 height 20
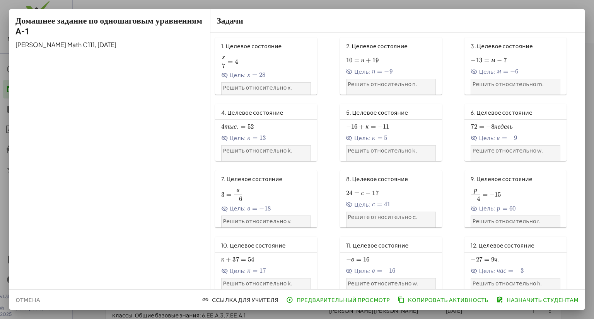
click at [283, 65] on span "х 7 = 4 \frac{x}{7}=4 7 х ​ = 4" at bounding box center [266, 62] width 90 height 12
click at [411, 43] on div "2. Целевое состояние" at bounding box center [391, 45] width 102 height 15
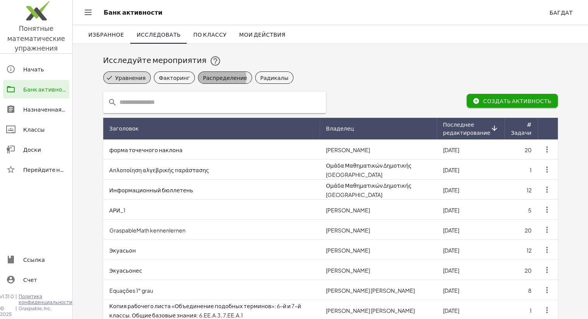
click at [210, 77] on font "Распределение" at bounding box center [225, 77] width 44 height 7
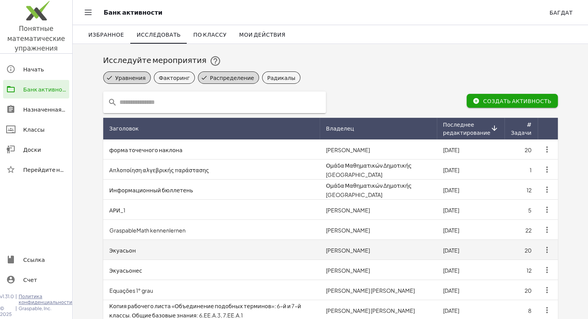
click at [186, 243] on td "Экуасьон" at bounding box center [211, 250] width 217 height 20
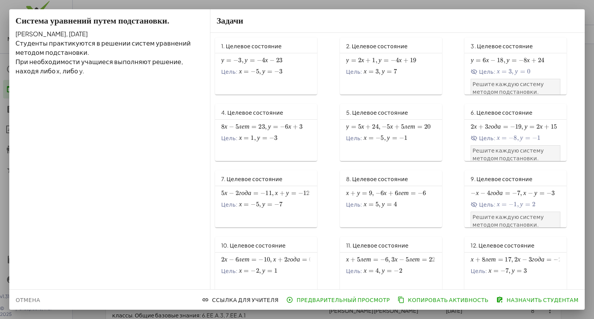
click at [257, 81] on div "у = − 3 , у = − 4 х − 23 у=-3, у=-4x-23 у = − 3 , у = − 4 х − 23 Цель: х = − 5 …" at bounding box center [266, 67] width 102 height 29
click at [22, 16] on font "Система уравнений путем подстановки." at bounding box center [92, 21] width 154 height 10
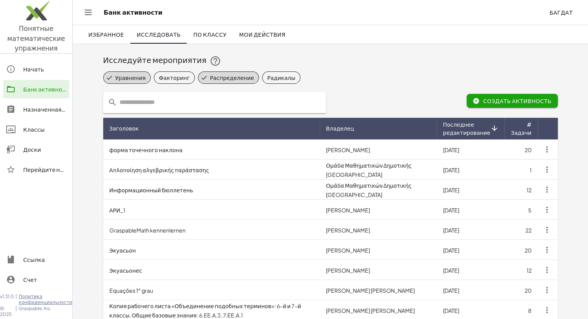
click at [210, 79] on font "Распределение" at bounding box center [232, 77] width 44 height 7
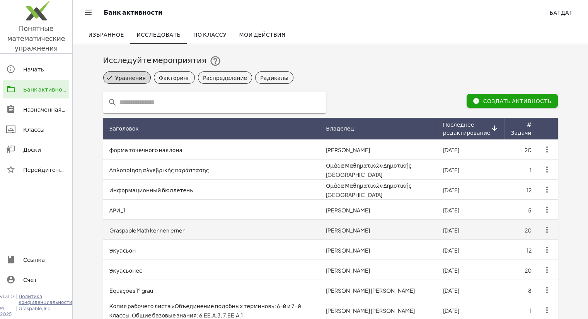
click at [205, 224] on td "GraspableMath kennenlernen" at bounding box center [211, 230] width 217 height 20
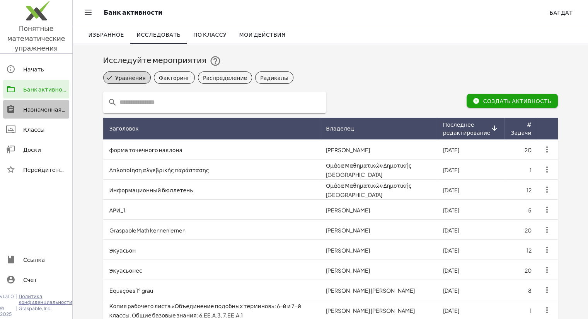
click at [45, 113] on div "Назначенная работа" at bounding box center [44, 109] width 43 height 9
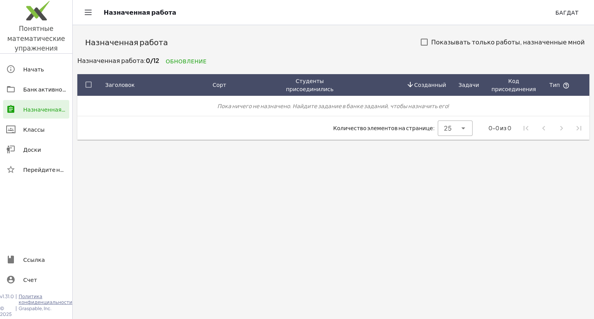
click at [46, 90] on font "Банк активности" at bounding box center [47, 89] width 49 height 7
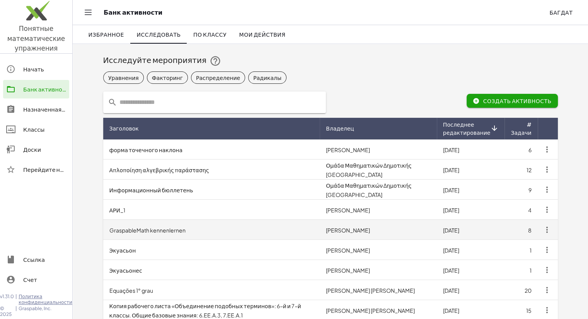
click at [234, 223] on td "GraspableMath kennenlernen" at bounding box center [211, 230] width 217 height 20
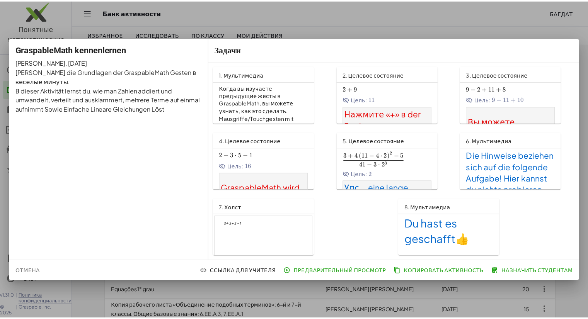
scroll to position [392, 0]
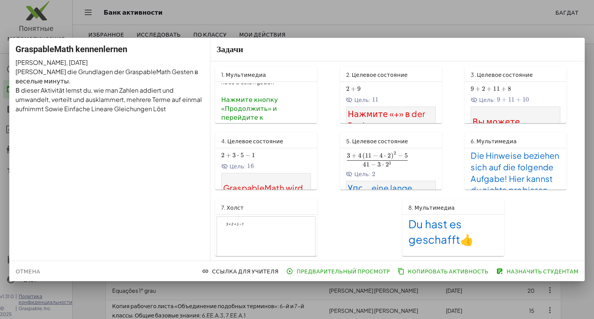
click at [285, 157] on span "2 + 3 ⋅ 5 − 1 2+3\cdot 5-1 2 + 3 ⋅ 5 − 1" at bounding box center [266, 156] width 90 height 8
click at [58, 31] on div at bounding box center [297, 159] width 594 height 319
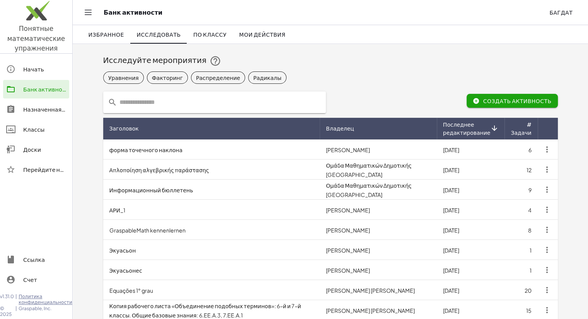
click at [197, 34] on font "По классу" at bounding box center [209, 34] width 33 height 7
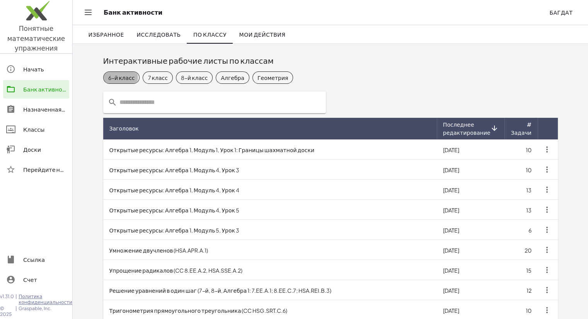
click at [121, 73] on font "6-й класс" at bounding box center [121, 77] width 26 height 8
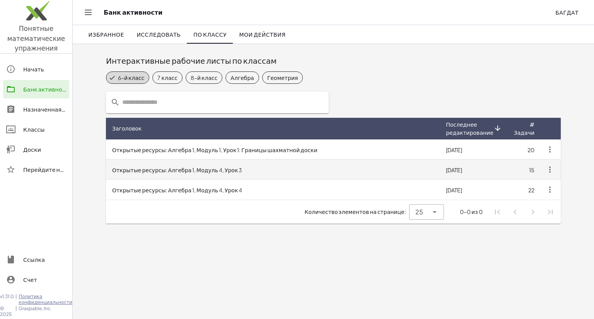
click at [174, 167] on font "Открытые ресурсы: Алгебра 1, Модуль 4, Урок 3" at bounding box center [177, 170] width 130 height 7
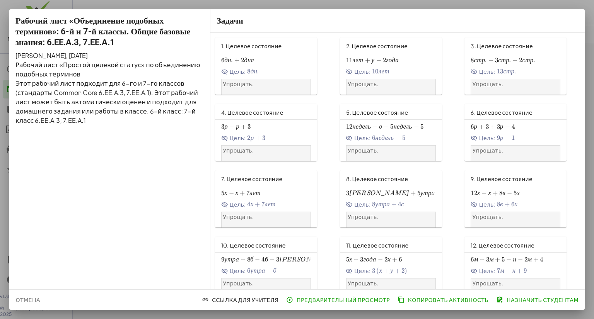
click at [63, 3] on div at bounding box center [297, 159] width 594 height 319
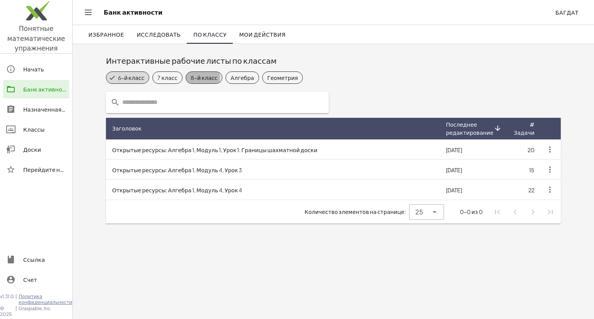
click at [191, 81] on font "8-й класс" at bounding box center [204, 77] width 27 height 8
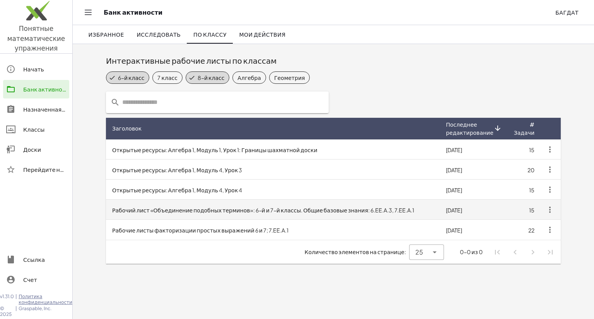
click at [244, 201] on td "Рабочий лист «Объединение подобных терминов»: 6-й и 7-й классы. Общие базовые з…" at bounding box center [273, 210] width 334 height 20
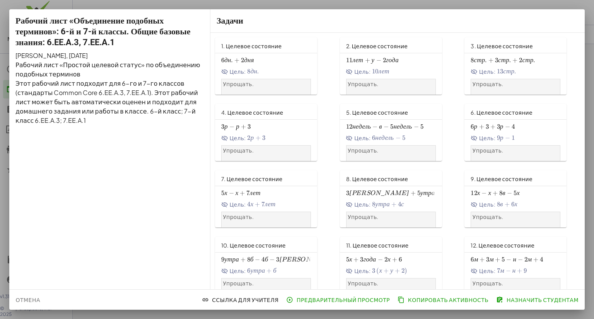
click at [220, 4] on div at bounding box center [297, 159] width 594 height 319
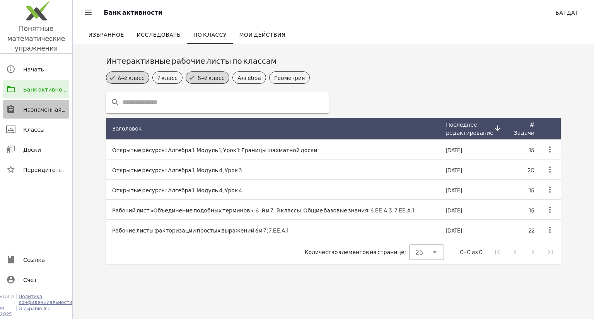
click at [31, 109] on font "Назначенная работа" at bounding box center [53, 109] width 60 height 7
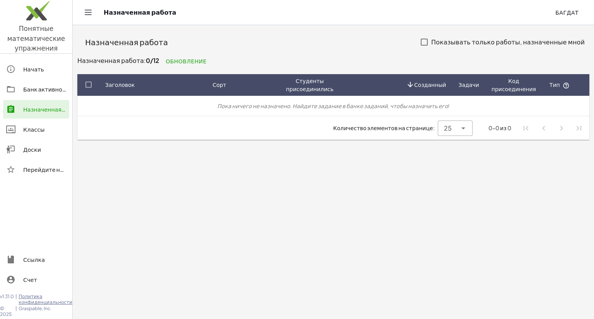
click at [45, 88] on font "Банк активности" at bounding box center [47, 89] width 49 height 7
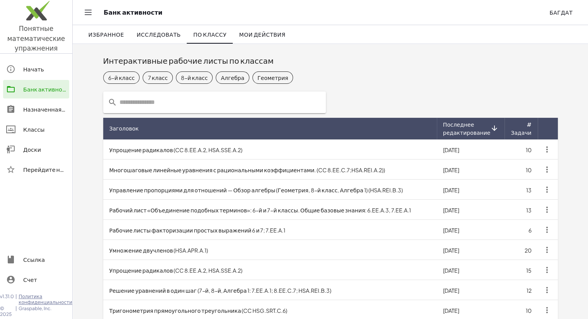
click at [257, 38] on font "Мои действия" at bounding box center [262, 34] width 46 height 7
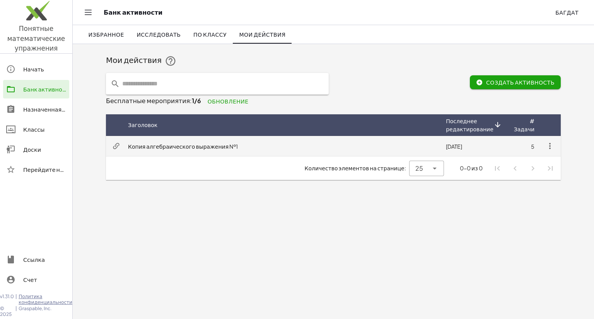
click at [225, 152] on td "Копия алгебраического выражения №1" at bounding box center [281, 146] width 318 height 20
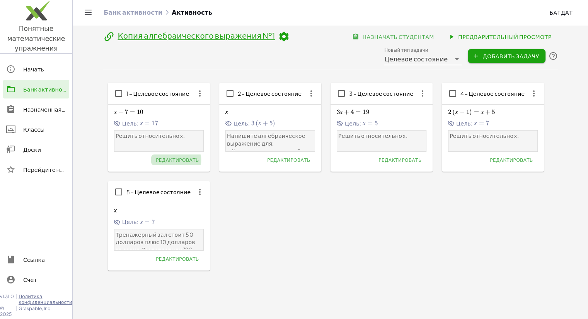
click at [181, 162] on font "Редактировать" at bounding box center [177, 160] width 43 height 6
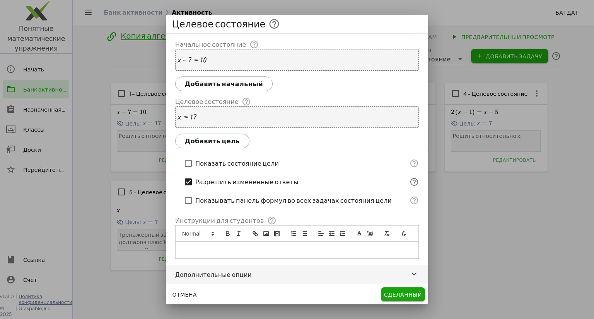
click at [469, 223] on div at bounding box center [297, 159] width 594 height 319
click at [81, 85] on div at bounding box center [297, 159] width 594 height 319
click at [389, 297] on font "Сделанный" at bounding box center [403, 294] width 38 height 7
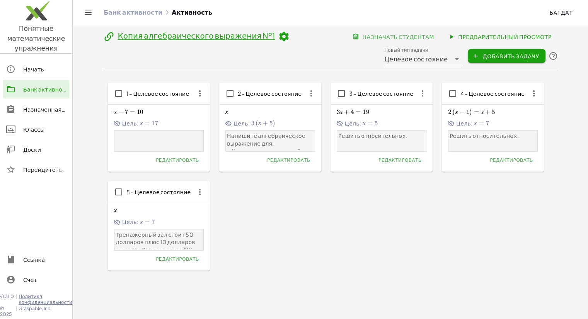
click at [154, 126] on font "17" at bounding box center [155, 124] width 7 height 8
click at [133, 95] on font "1 – Целевое состояние" at bounding box center [157, 93] width 63 height 7
click at [154, 129] on font "Отмена" at bounding box center [151, 126] width 25 height 7
click at [175, 159] on font "Редактировать" at bounding box center [177, 160] width 43 height 6
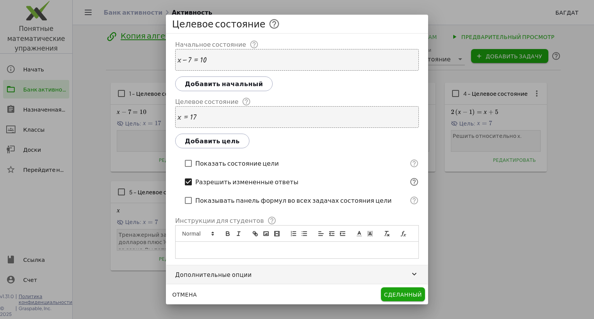
click at [213, 163] on font "Показать состояние цели" at bounding box center [237, 163] width 84 height 8
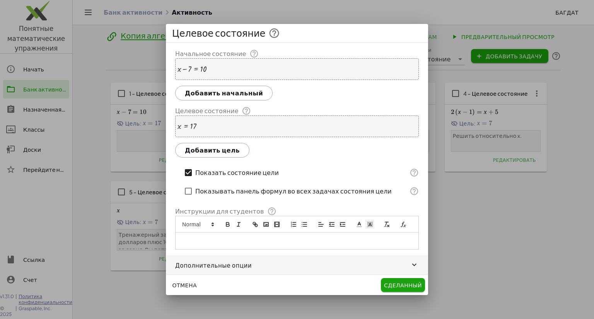
click at [215, 174] on font "Показать состояние цели" at bounding box center [237, 173] width 84 height 8
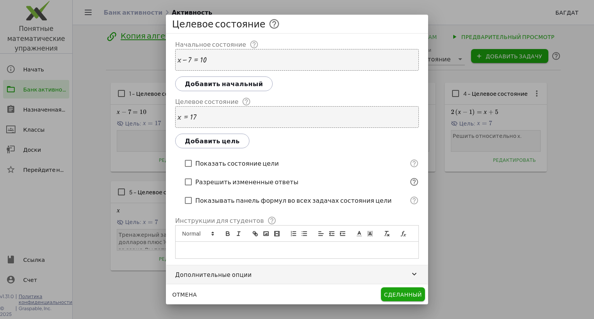
click at [221, 201] on font "Показывать панель формул во всех задачах состояния цели" at bounding box center [293, 200] width 196 height 8
click at [397, 293] on font "Сделанный" at bounding box center [403, 294] width 38 height 7
click at [407, 295] on font "Сделанный" at bounding box center [403, 294] width 38 height 7
click at [405, 278] on span "button" at bounding box center [297, 275] width 262 height 19
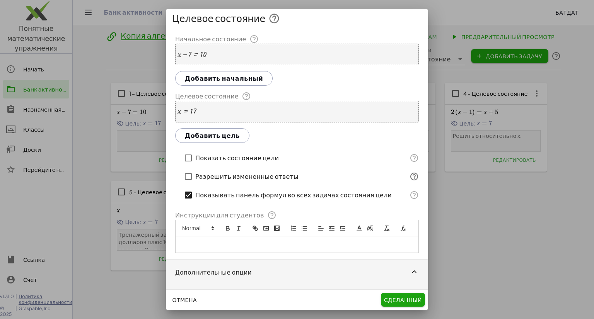
click at [406, 276] on span "button" at bounding box center [297, 272] width 262 height 25
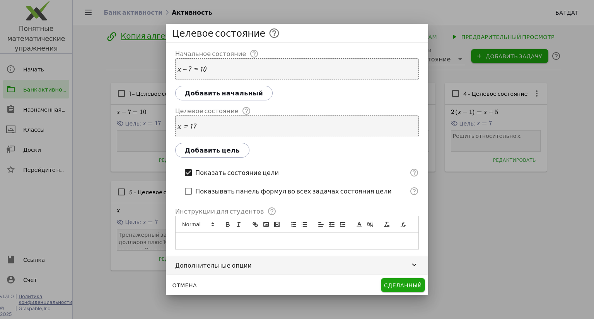
click at [202, 147] on font "Добавить цель" at bounding box center [212, 150] width 55 height 8
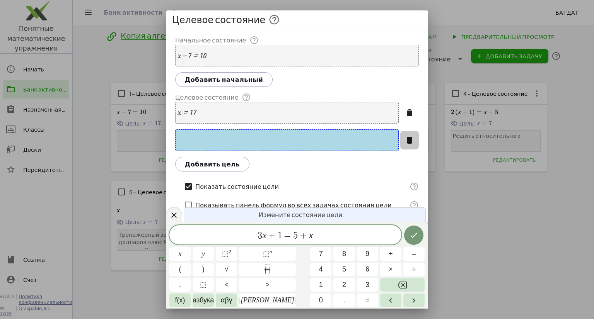
click at [410, 141] on icon "button" at bounding box center [409, 140] width 9 height 9
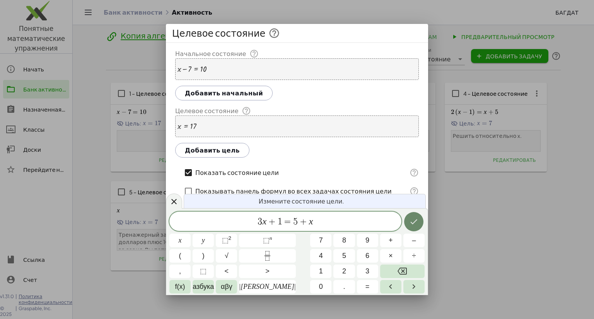
click at [413, 214] on button "Сделанный" at bounding box center [413, 221] width 19 height 19
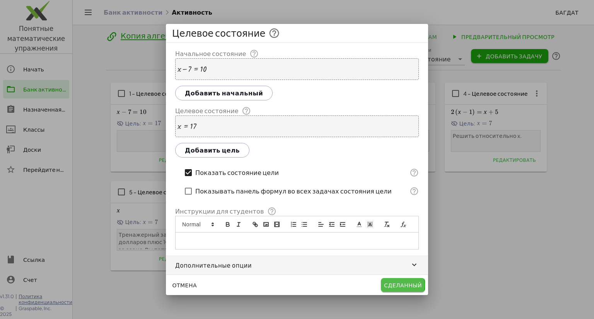
click at [403, 286] on font "Сделанный" at bounding box center [403, 285] width 38 height 7
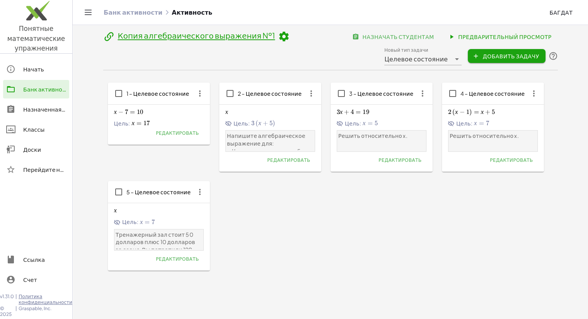
click at [171, 123] on div "Цель: х = 17 х=17 х = 17" at bounding box center [159, 124] width 90 height 8
click at [170, 118] on div "х − 7 = 10 х-7=10 х − 7 = 10 Цель: х = 17 х=17 х = 17" at bounding box center [159, 117] width 90 height 21
drag, startPoint x: 170, startPoint y: 118, endPoint x: 114, endPoint y: 145, distance: 61.8
click at [114, 145] on div "1 – Целевое состояние х − 7 = 10 х-7=10 х − 7 = 10 Цель: х = 17 х=17 х = 17 Ред…" at bounding box center [159, 114] width 102 height 63
click at [196, 93] on icon "button" at bounding box center [200, 94] width 14 height 14
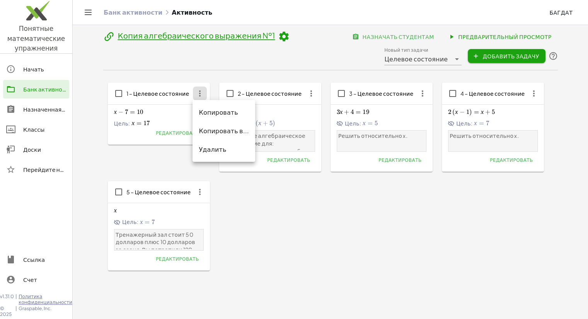
click at [219, 172] on div "1 – Целевое состояние х − 7 = 10 х-7=10 х − 7 = 10 Цель: х = 17 х=17 х = 17 Ред…" at bounding box center [270, 128] width 102 height 90
click at [36, 117] on link "Назначенная работа" at bounding box center [36, 109] width 66 height 19
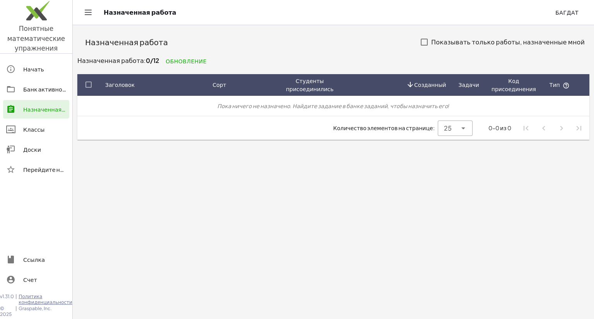
click at [37, 89] on font "Банк активности" at bounding box center [47, 89] width 49 height 7
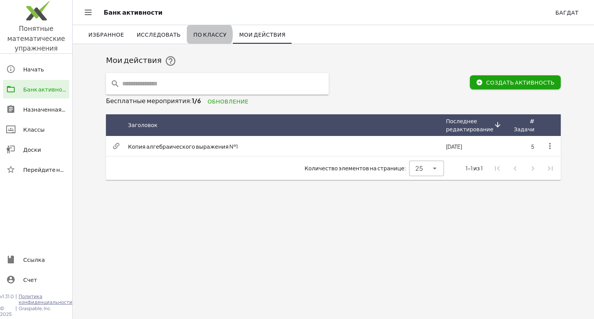
click at [207, 33] on font "По классу" at bounding box center [209, 34] width 33 height 7
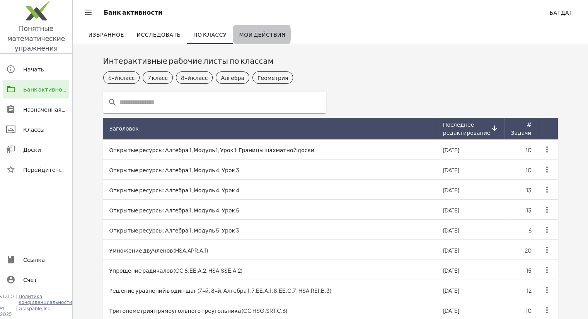
click at [239, 34] on font "Мои действия" at bounding box center [262, 34] width 46 height 7
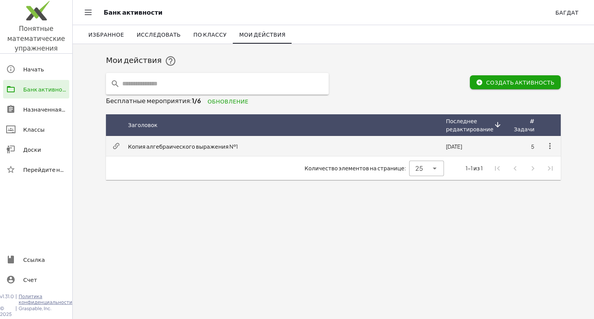
click at [548, 149] on icon "button" at bounding box center [549, 146] width 9 height 9
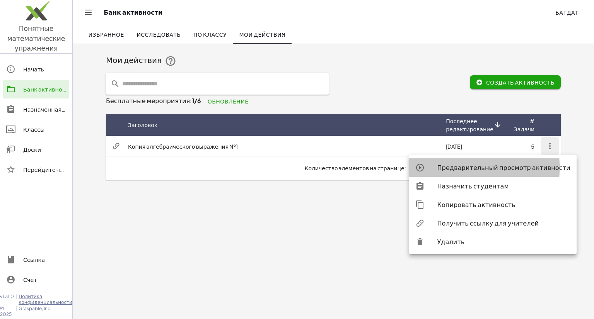
click at [516, 165] on font "Предварительный просмотр активности" at bounding box center [503, 168] width 133 height 8
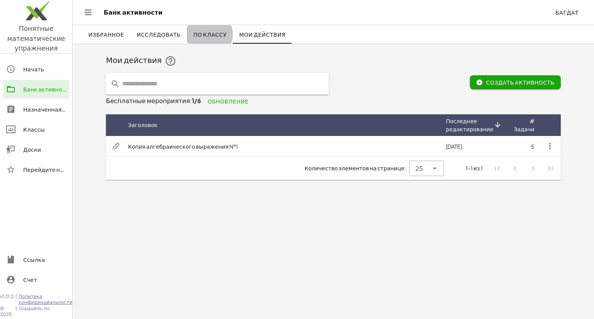
click at [212, 37] on font "По классу" at bounding box center [209, 34] width 33 height 7
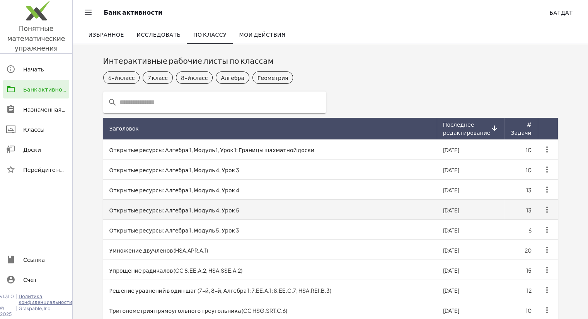
click at [238, 208] on td "Открытые ресурсы: Алгебра 1, Модуль 4, Урок 5" at bounding box center [270, 210] width 334 height 20
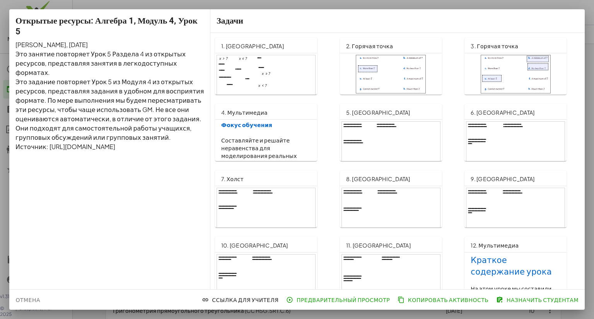
click at [251, 207] on div at bounding box center [266, 216] width 98 height 56
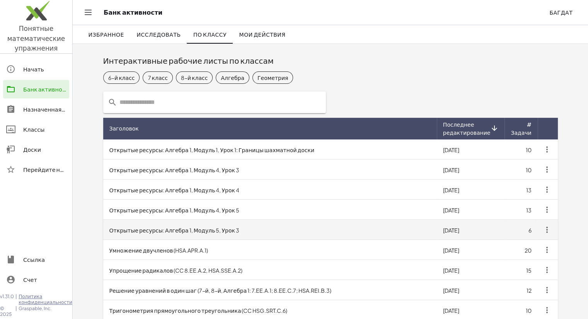
click at [203, 236] on td "Открытые ресурсы: Алгебра 1, Модуль 5, Урок 3" at bounding box center [270, 230] width 334 height 20
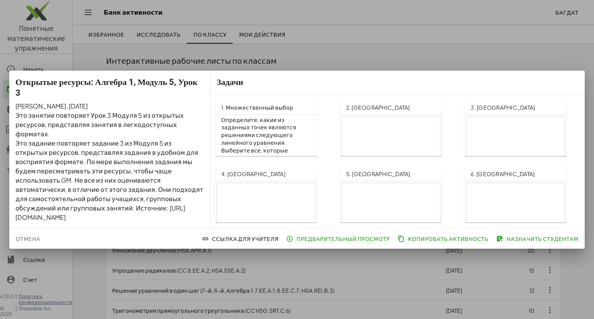
click at [371, 144] on div at bounding box center [391, 145] width 98 height 56
click at [229, 39] on div at bounding box center [297, 159] width 594 height 319
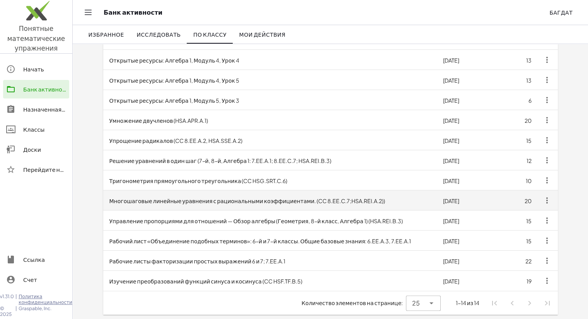
scroll to position [130, 0]
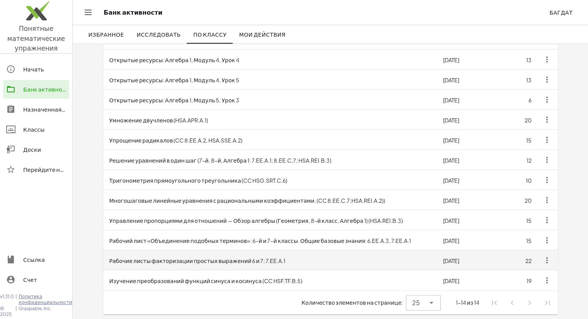
click at [210, 260] on font "Рабочие листы факторизации простых выражений 6 и 7; 7.EE.A.1" at bounding box center [197, 261] width 176 height 7
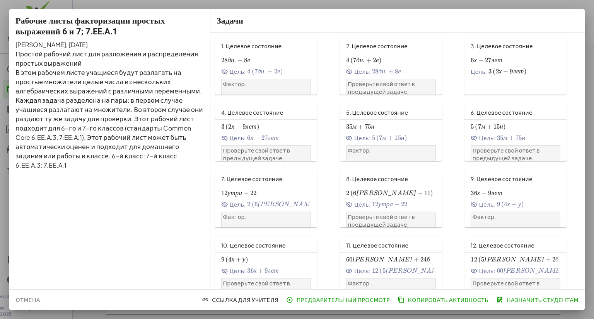
click at [280, 69] on font "е" at bounding box center [278, 72] width 3 height 6
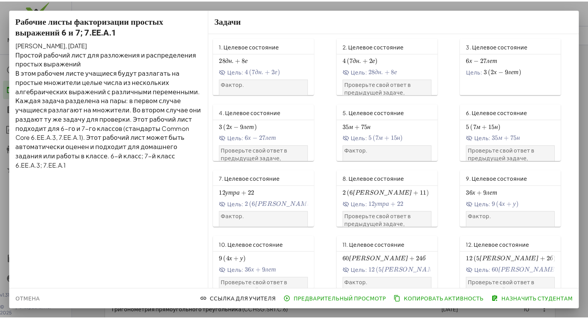
scroll to position [130, 0]
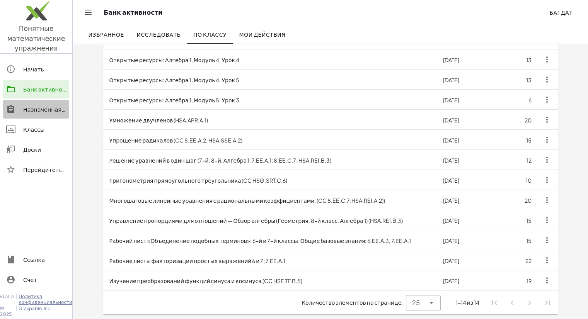
click at [44, 107] on font "Назначенная работа" at bounding box center [53, 109] width 60 height 7
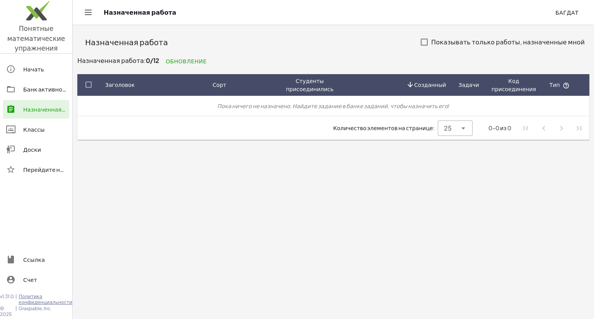
click at [441, 126] on div "25 **" at bounding box center [447, 128] width 19 height 15
click at [454, 182] on div "50" at bounding box center [455, 185] width 22 height 9
type input "**"
click at [31, 156] on link "Доски" at bounding box center [36, 149] width 66 height 19
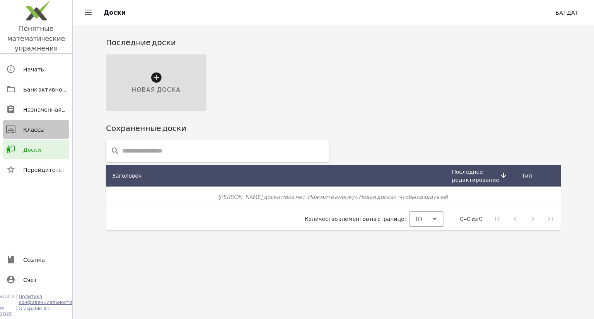
click at [39, 132] on font "Классы" at bounding box center [33, 129] width 21 height 7
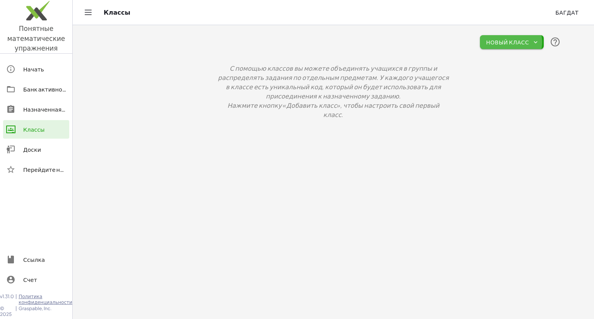
click at [533, 40] on icon "button" at bounding box center [535, 42] width 7 height 7
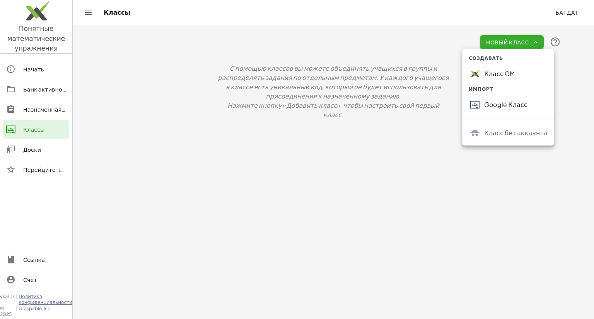
click at [290, 142] on main "Новый класс С помощью классов вы можете объединять учащихся в группы и распреде…" at bounding box center [333, 159] width 521 height 319
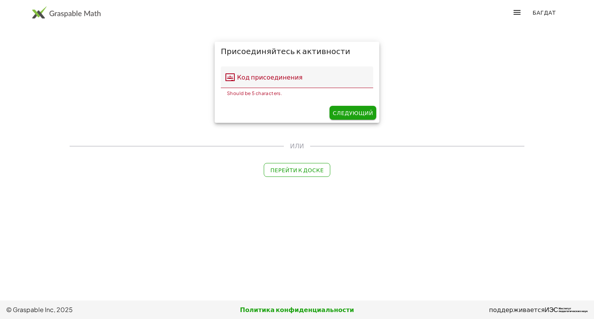
click at [437, 87] on div "Присоединяйтесь к активности Код присоединения Код присоединения Should be 5 ch…" at bounding box center [297, 82] width 464 height 90
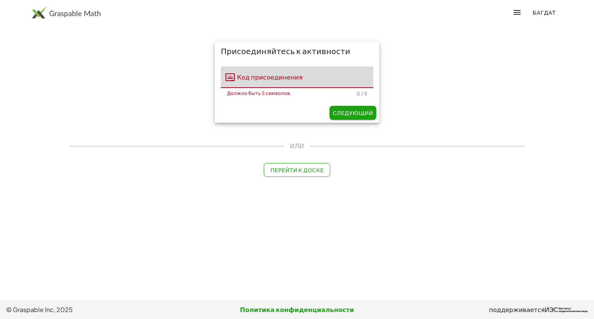
click at [275, 76] on input "Код присоединения" at bounding box center [304, 78] width 138 height 22
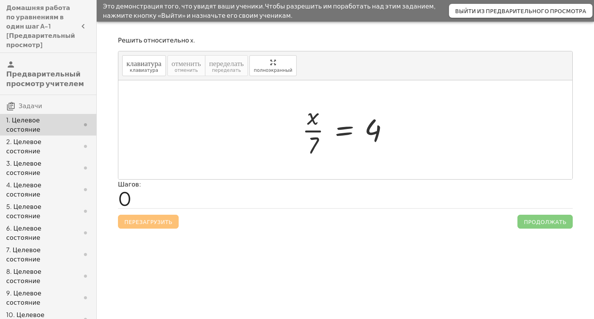
click at [307, 67] on div "клавиатура клавиатура отменить отменить переделать переделать полноэкранный" at bounding box center [345, 65] width 454 height 29
click at [314, 122] on div at bounding box center [348, 130] width 101 height 60
drag, startPoint x: 311, startPoint y: 121, endPoint x: 301, endPoint y: 135, distance: 17.4
click at [301, 135] on div at bounding box center [348, 130] width 101 height 60
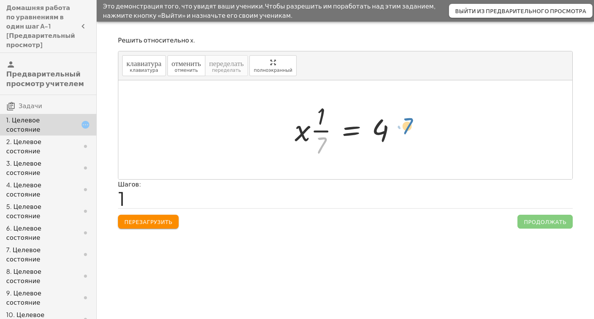
drag, startPoint x: 329, startPoint y: 139, endPoint x: 405, endPoint y: 125, distance: 77.1
click at [405, 125] on div at bounding box center [348, 130] width 115 height 60
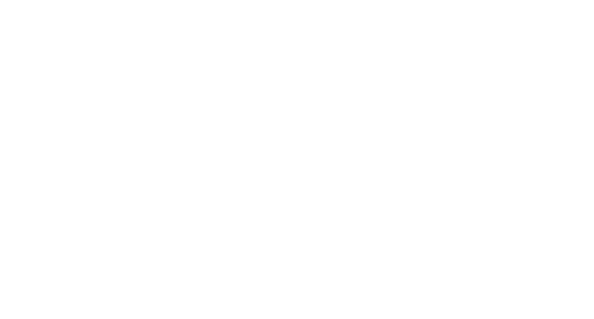
click at [0, 0] on div at bounding box center [0, 0] width 0 height 0
click at [472, 85] on div at bounding box center [297, 159] width 594 height 319
click at [368, 93] on div at bounding box center [297, 159] width 594 height 319
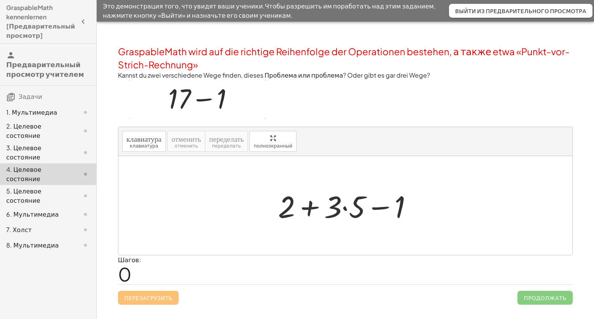
click at [348, 211] on div at bounding box center [348, 206] width 149 height 40
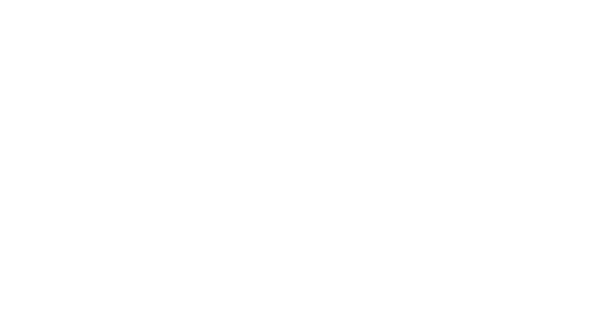
click at [274, 64] on div at bounding box center [297, 159] width 594 height 319
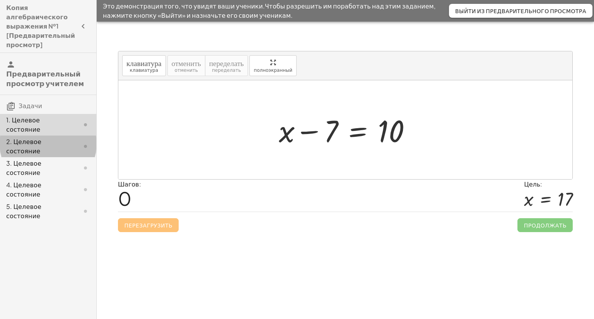
click at [41, 138] on font "2. Целевое состояние" at bounding box center [23, 146] width 35 height 17
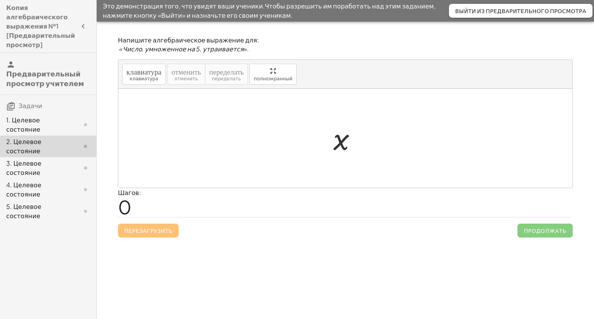
click at [40, 116] on font "1. Целевое состояние" at bounding box center [23, 124] width 34 height 17
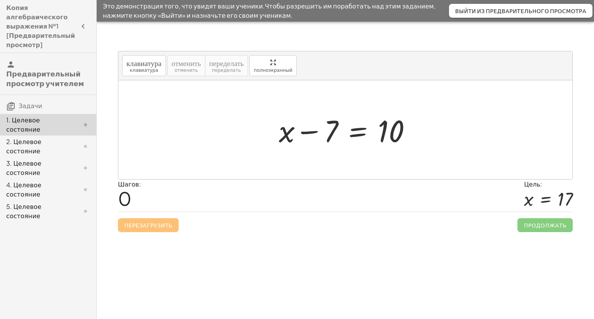
click at [41, 159] on font "3. Целевое состояние" at bounding box center [23, 167] width 35 height 17
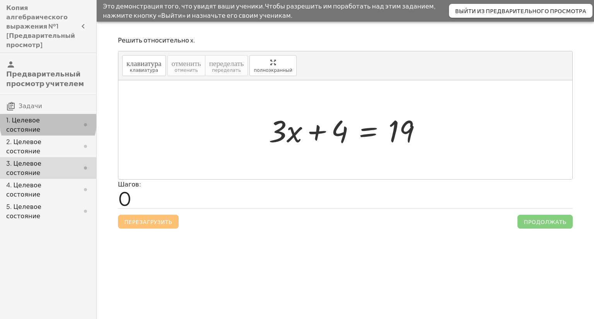
click at [40, 116] on font "1. Целевое состояние" at bounding box center [23, 124] width 34 height 17
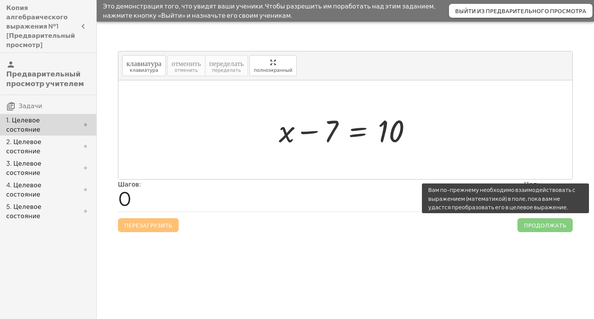
click at [536, 229] on span "Продолжать" at bounding box center [544, 226] width 55 height 14
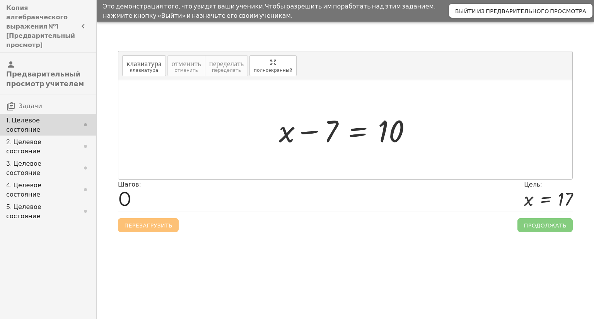
click at [282, 133] on div at bounding box center [348, 130] width 147 height 40
drag, startPoint x: 330, startPoint y: 133, endPoint x: 440, endPoint y: 135, distance: 110.2
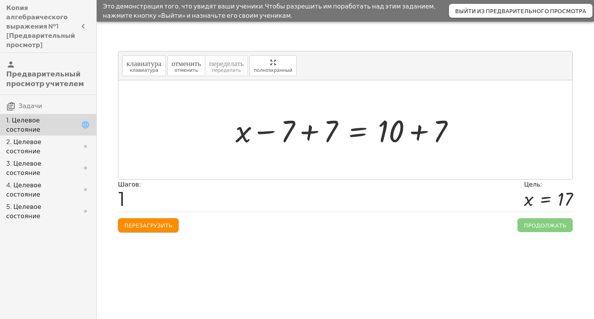
click at [142, 222] on font "Перезагрузить" at bounding box center [148, 225] width 48 height 7
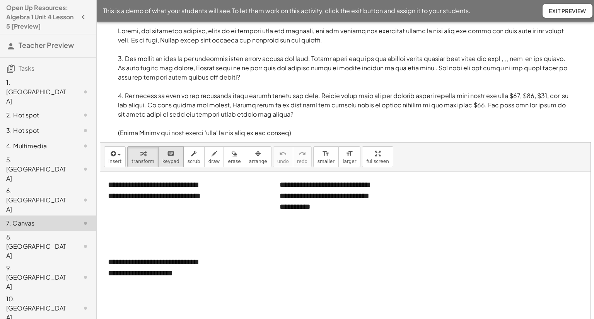
click at [139, 130] on p at bounding box center [345, 81] width 455 height 111
click at [0, 0] on div "**********" at bounding box center [0, 0] width 0 height 0
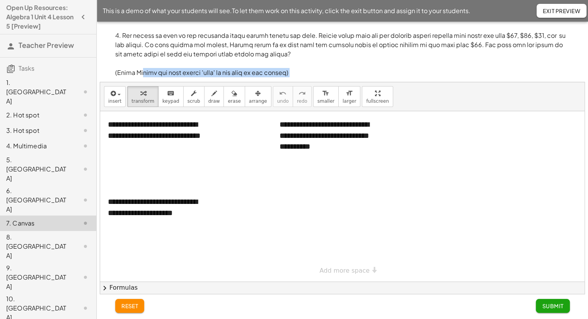
click at [266, 219] on div at bounding box center [342, 196] width 485 height 171
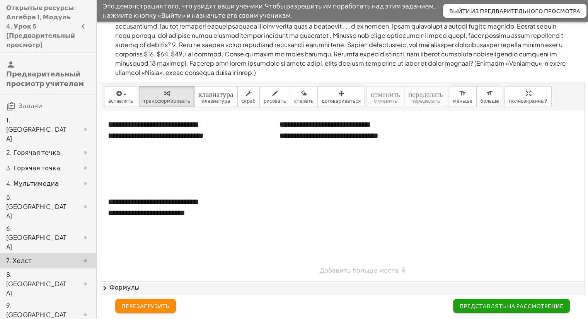
scroll to position [23, 0]
click at [487, 305] on font "Представлять на рассмотрение" at bounding box center [512, 306] width 104 height 7
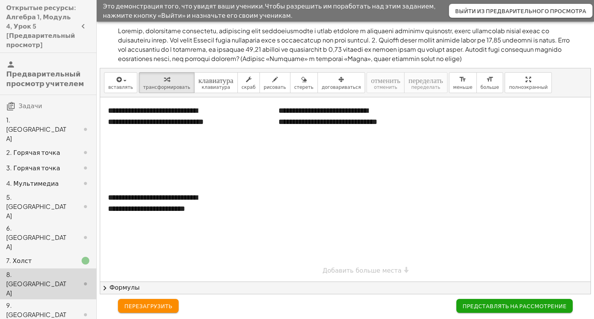
click at [113, 288] on font "Формулы" at bounding box center [124, 287] width 30 height 7
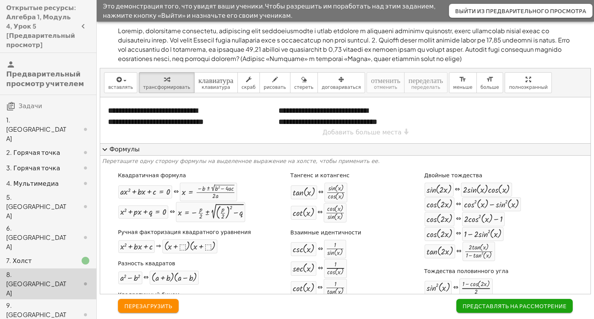
drag, startPoint x: 264, startPoint y: 126, endPoint x: 268, endPoint y: 106, distance: 20.6
click at [268, 106] on div at bounding box center [345, 120] width 490 height 46
drag, startPoint x: 153, startPoint y: 196, endPoint x: 202, endPoint y: 124, distance: 86.8
drag, startPoint x: 152, startPoint y: 190, endPoint x: 302, endPoint y: 111, distance: 169.4
click at [302, 111] on div "**********" at bounding box center [345, 181] width 490 height 226
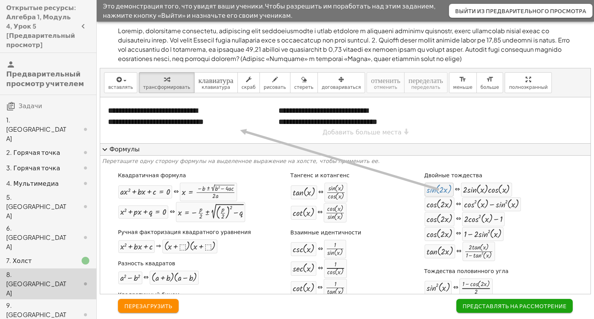
drag, startPoint x: 432, startPoint y: 188, endPoint x: 231, endPoint y: 130, distance: 209.3
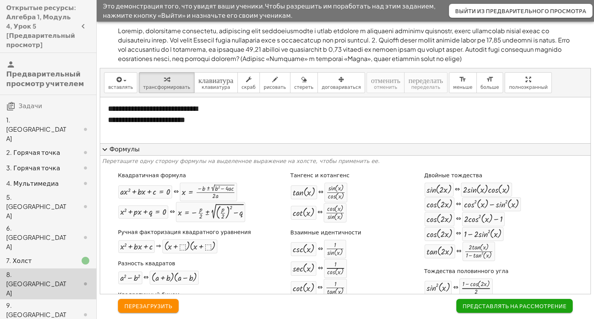
click at [225, 130] on div "**********" at bounding box center [345, 120] width 490 height 46
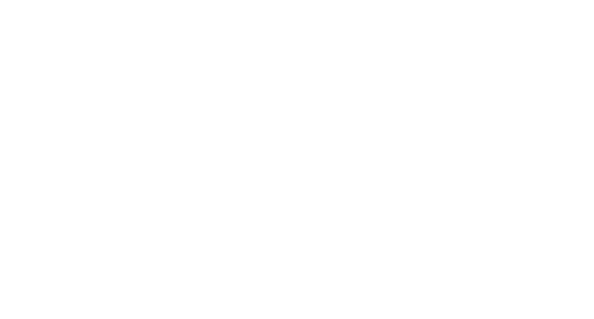
click at [0, 0] on div at bounding box center [0, 0] width 0 height 0
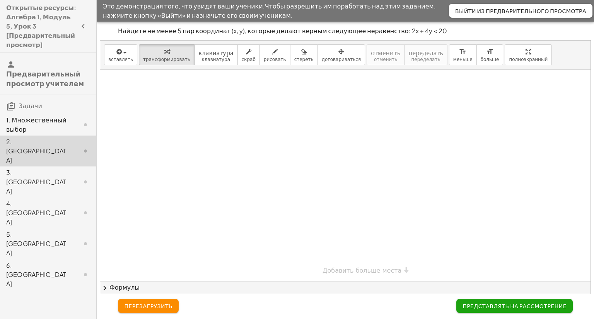
click at [114, 286] on font "Формулы" at bounding box center [124, 287] width 30 height 7
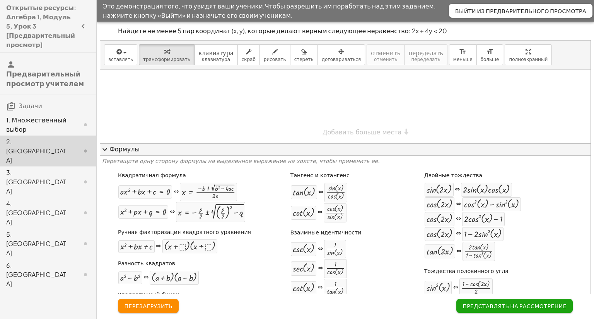
click at [476, 116] on div at bounding box center [345, 107] width 490 height 74
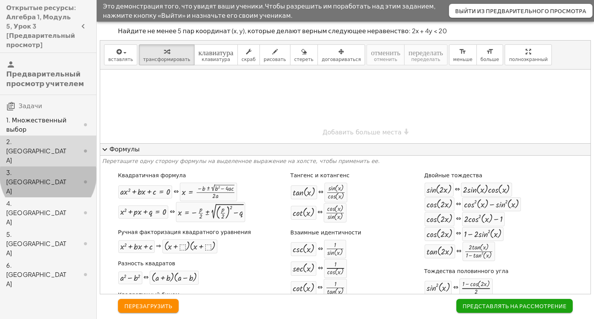
click at [88, 178] on icon at bounding box center [85, 182] width 9 height 9
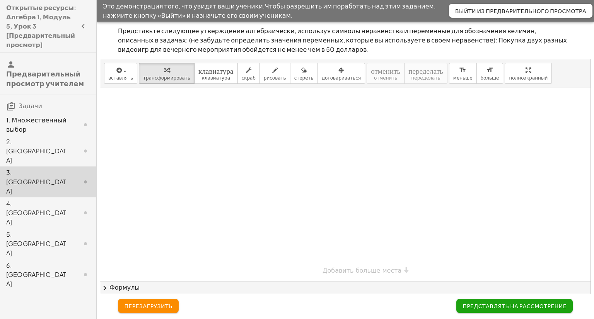
click at [73, 147] on div at bounding box center [79, 151] width 22 height 9
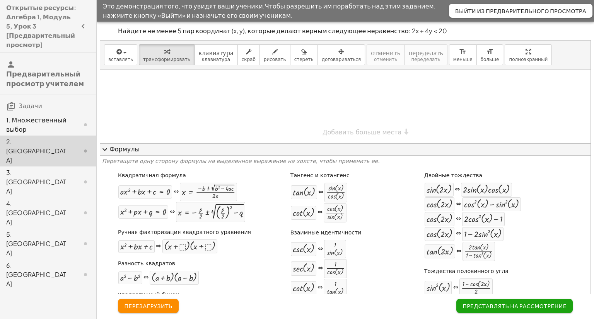
click at [76, 120] on div at bounding box center [79, 124] width 22 height 9
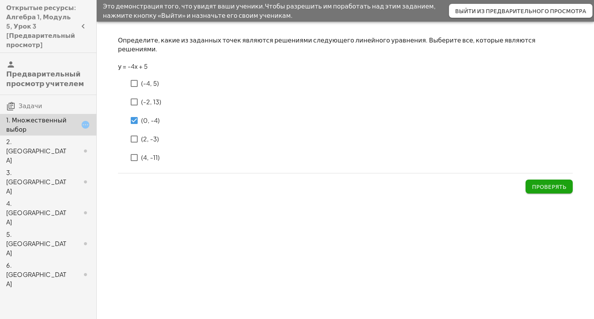
click at [535, 183] on font "Проверять" at bounding box center [549, 186] width 34 height 7
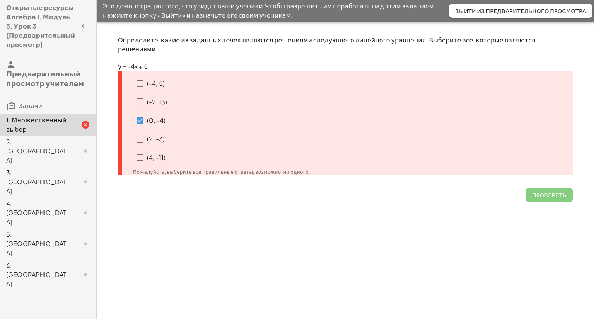
click at [65, 137] on div "2. Холст" at bounding box center [37, 151] width 62 height 28
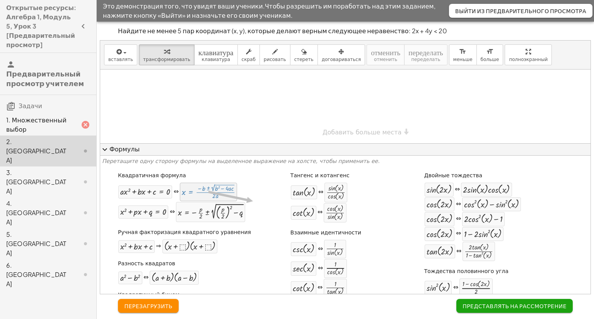
drag, startPoint x: 217, startPoint y: 188, endPoint x: 257, endPoint y: 203, distance: 43.6
click at [257, 203] on div "Квадратичная формула + · a · x 2 + · b · x + c = 0 ⇔ x = · ( − b ± 2 √ ( + b 2 …" at bounding box center [345, 296] width 487 height 255
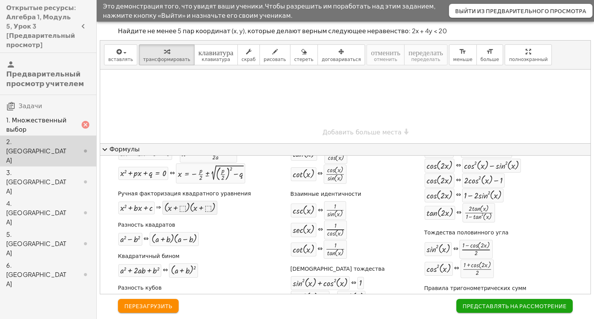
click at [186, 208] on div at bounding box center [189, 208] width 51 height 10
drag, startPoint x: 186, startPoint y: 208, endPoint x: 346, endPoint y: 219, distance: 160.1
click at [347, 220] on div "Квадратичная формула + · a · x 2 + · b · x + c = 0 ⇔ x = · ( − b ± 2 √ ( + b 2 …" at bounding box center [345, 258] width 487 height 255
drag, startPoint x: 187, startPoint y: 248, endPoint x: 142, endPoint y: 209, distance: 59.8
drag, startPoint x: 135, startPoint y: 212, endPoint x: 188, endPoint y: 92, distance: 131.8
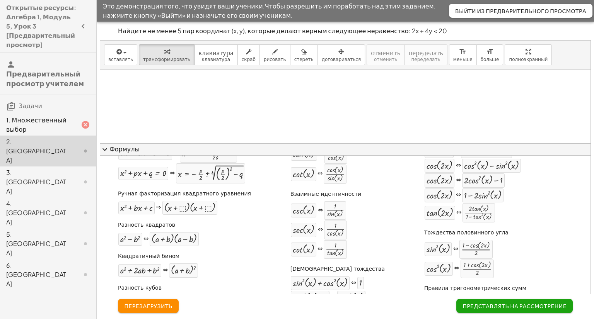
click at [381, 132] on div "× Добавить больше места" at bounding box center [345, 144] width 490 height 149
click at [107, 150] on span "expand_more" at bounding box center [104, 149] width 9 height 9
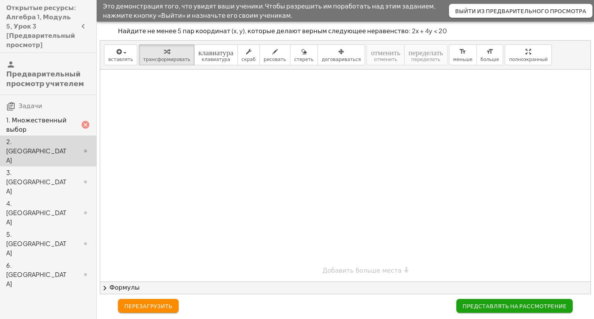
click at [41, 168] on div "3. [GEOGRAPHIC_DATA]" at bounding box center [37, 182] width 62 height 28
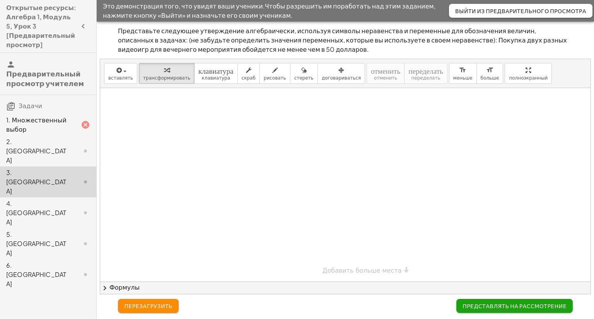
click at [48, 199] on div "4. [GEOGRAPHIC_DATA]" at bounding box center [37, 213] width 62 height 28
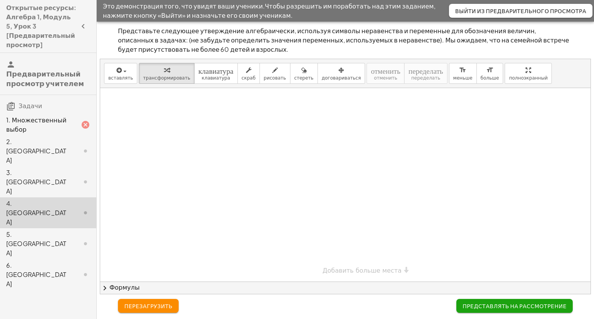
click at [120, 288] on font "Формулы" at bounding box center [124, 287] width 30 height 7
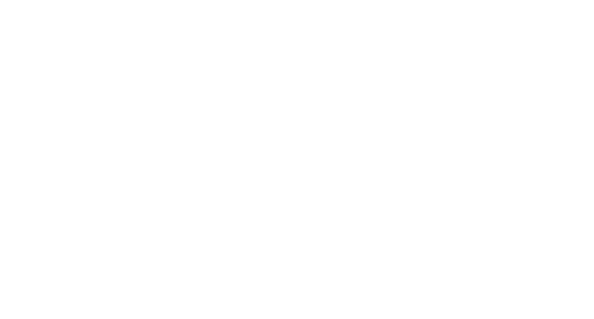
click at [392, 97] on div at bounding box center [297, 159] width 594 height 319
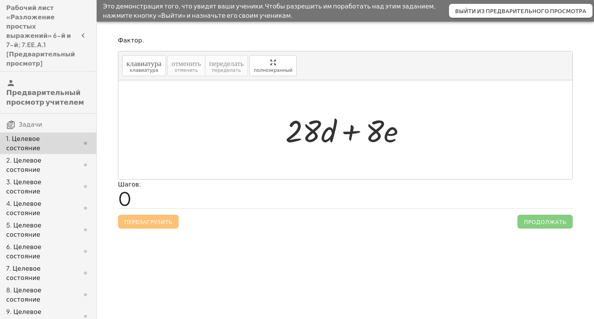
click at [373, 133] on div at bounding box center [349, 130] width 134 height 40
drag, startPoint x: 311, startPoint y: 135, endPoint x: 307, endPoint y: 136, distance: 4.0
click at [307, 136] on div at bounding box center [349, 130] width 134 height 40
drag, startPoint x: 374, startPoint y: 135, endPoint x: 293, endPoint y: 140, distance: 81.4
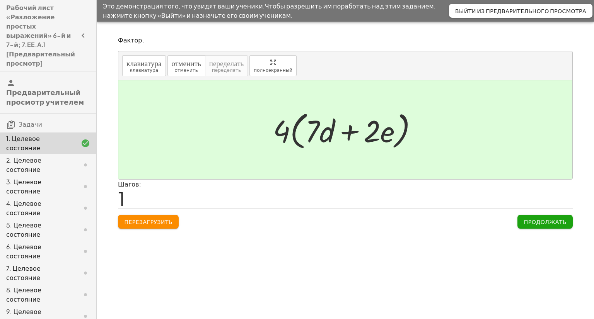
click at [68, 160] on div at bounding box center [79, 164] width 22 height 9
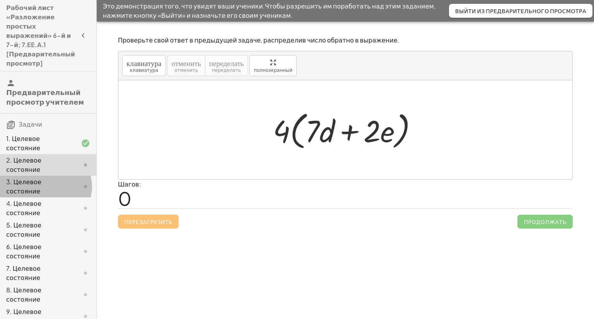
click at [68, 182] on div at bounding box center [79, 186] width 22 height 9
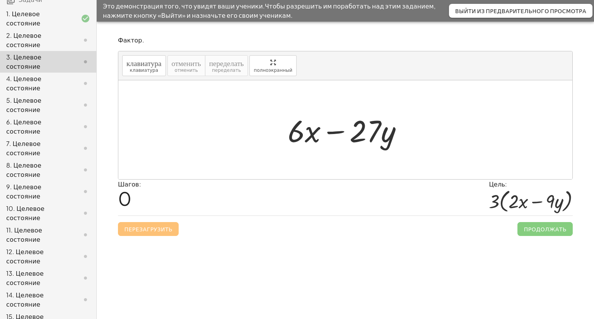
scroll to position [155, 0]
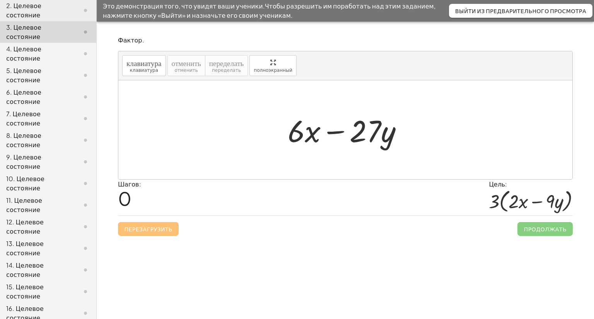
click at [68, 179] on div at bounding box center [79, 183] width 22 height 9
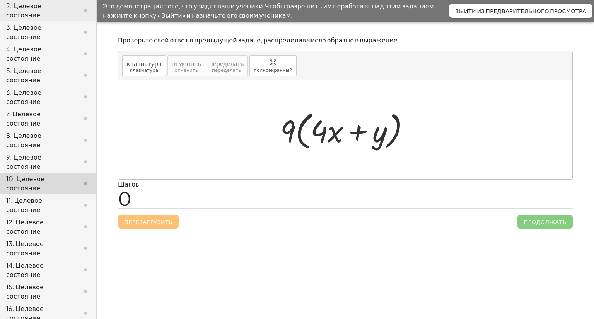
click at [68, 179] on div at bounding box center [79, 183] width 22 height 9
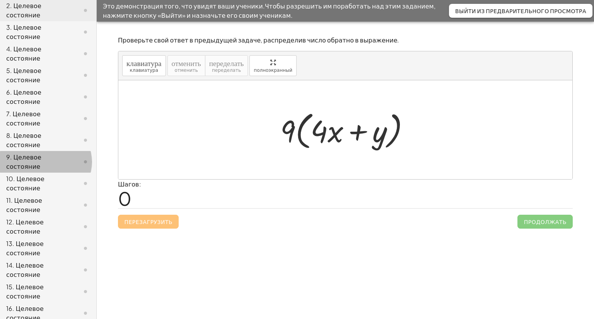
click at [70, 157] on div at bounding box center [79, 161] width 22 height 9
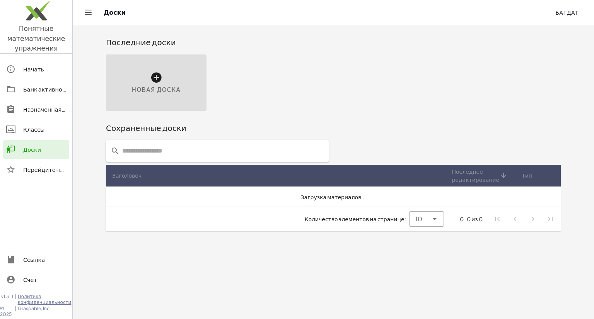
click at [317, 59] on div "Новая доска" at bounding box center [333, 83] width 464 height 66
click at [162, 79] on div "Новая доска" at bounding box center [156, 83] width 101 height 56
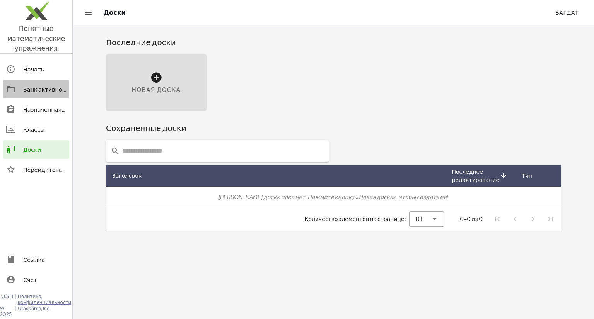
click at [53, 92] on font "Банк активности" at bounding box center [47, 89] width 49 height 7
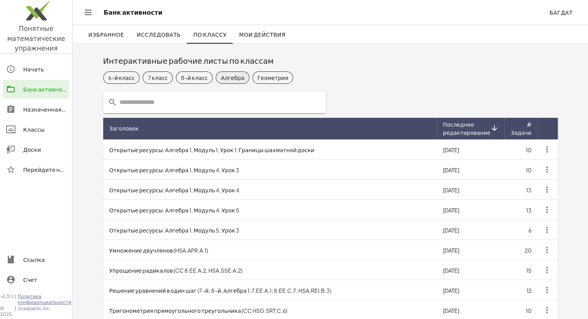
click at [224, 80] on font "Алгебра" at bounding box center [233, 77] width 24 height 7
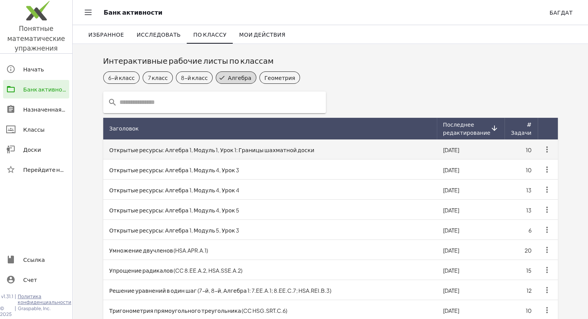
click at [215, 150] on font "Открытые ресурсы: Алгебра 1, Модуль 1, Урок 1: Границы шахматной доски" at bounding box center [211, 150] width 205 height 7
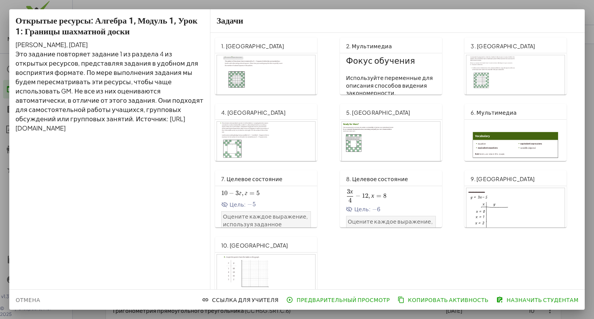
click at [384, 139] on div at bounding box center [391, 150] width 98 height 56
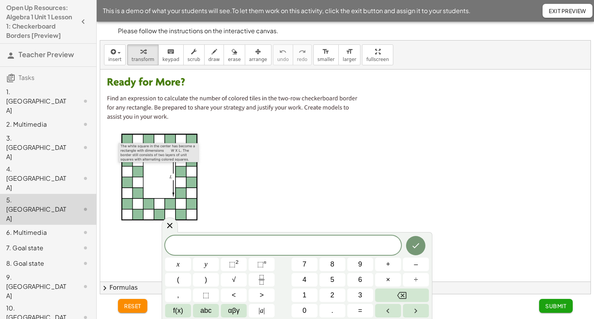
click at [194, 192] on div at bounding box center [240, 157] width 281 height 174
drag, startPoint x: 192, startPoint y: 191, endPoint x: 197, endPoint y: 169, distance: 22.6
click at [274, 163] on div at bounding box center [240, 157] width 281 height 174
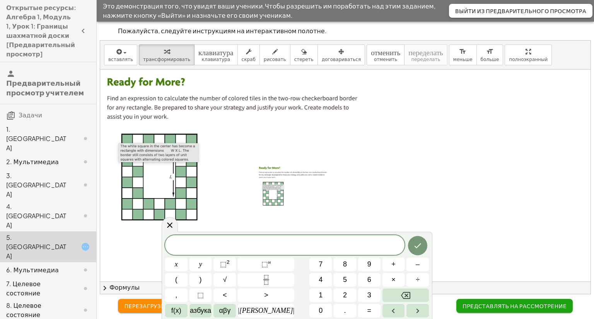
click at [266, 193] on div at bounding box center [295, 189] width 77 height 48
drag, startPoint x: 266, startPoint y: 191, endPoint x: 236, endPoint y: 184, distance: 30.5
click at [236, 184] on div at bounding box center [240, 157] width 281 height 174
drag, startPoint x: 266, startPoint y: 184, endPoint x: 224, endPoint y: 191, distance: 42.4
click at [229, 190] on div at bounding box center [345, 176] width 490 height 212
